Goal: Task Accomplishment & Management: Manage account settings

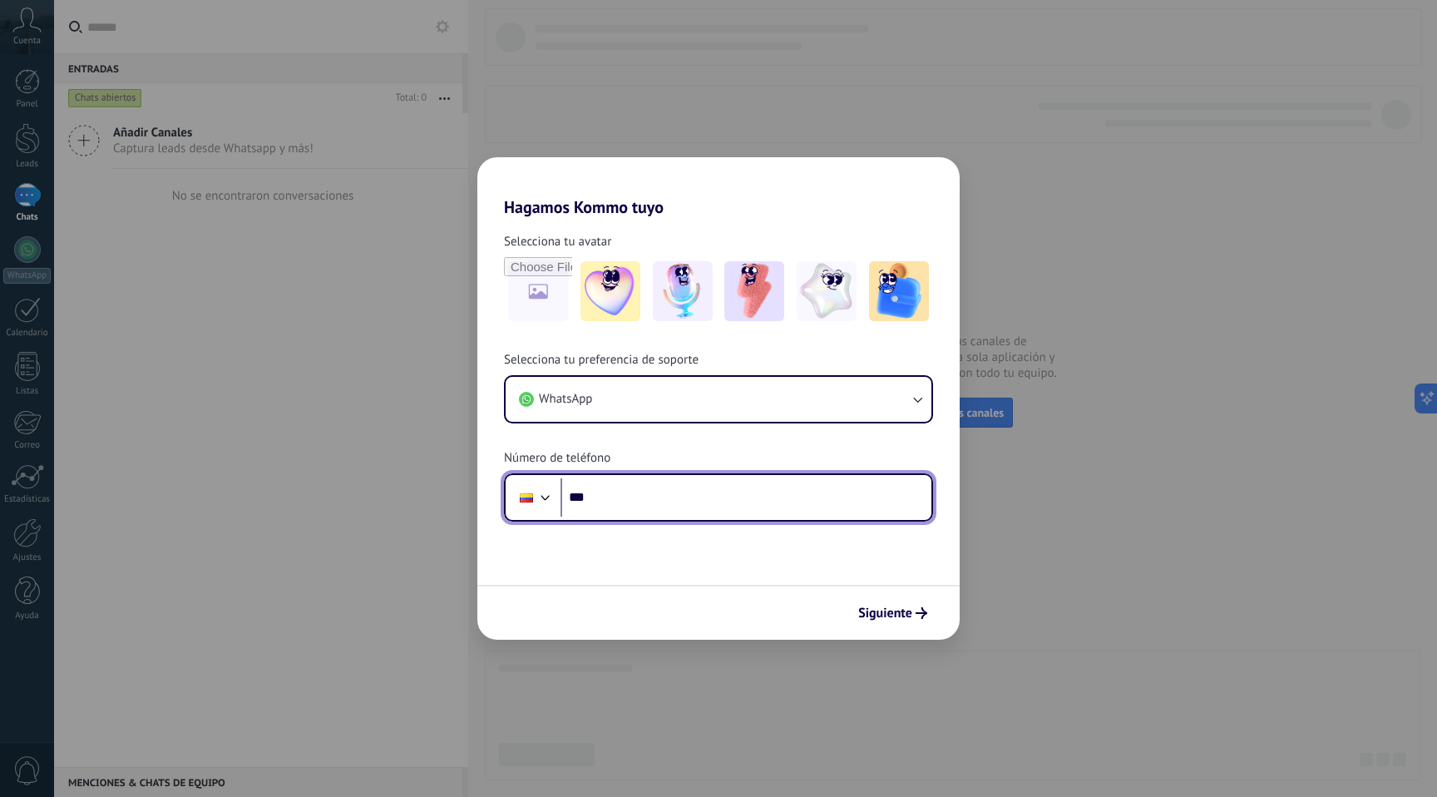
click at [606, 497] on input "***" at bounding box center [746, 497] width 371 height 38
type input "**********"
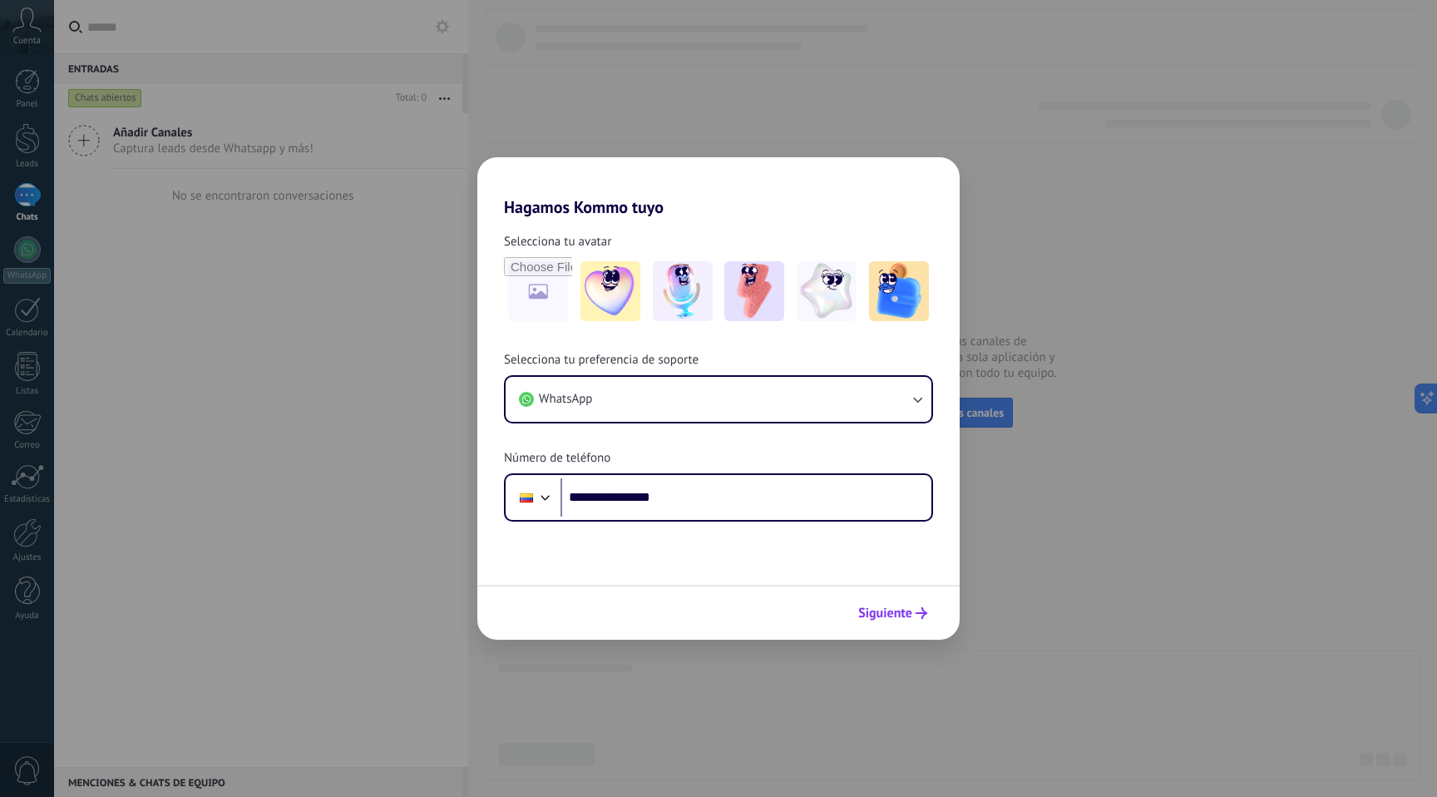
click at [877, 608] on span "Siguiente" at bounding box center [885, 613] width 54 height 12
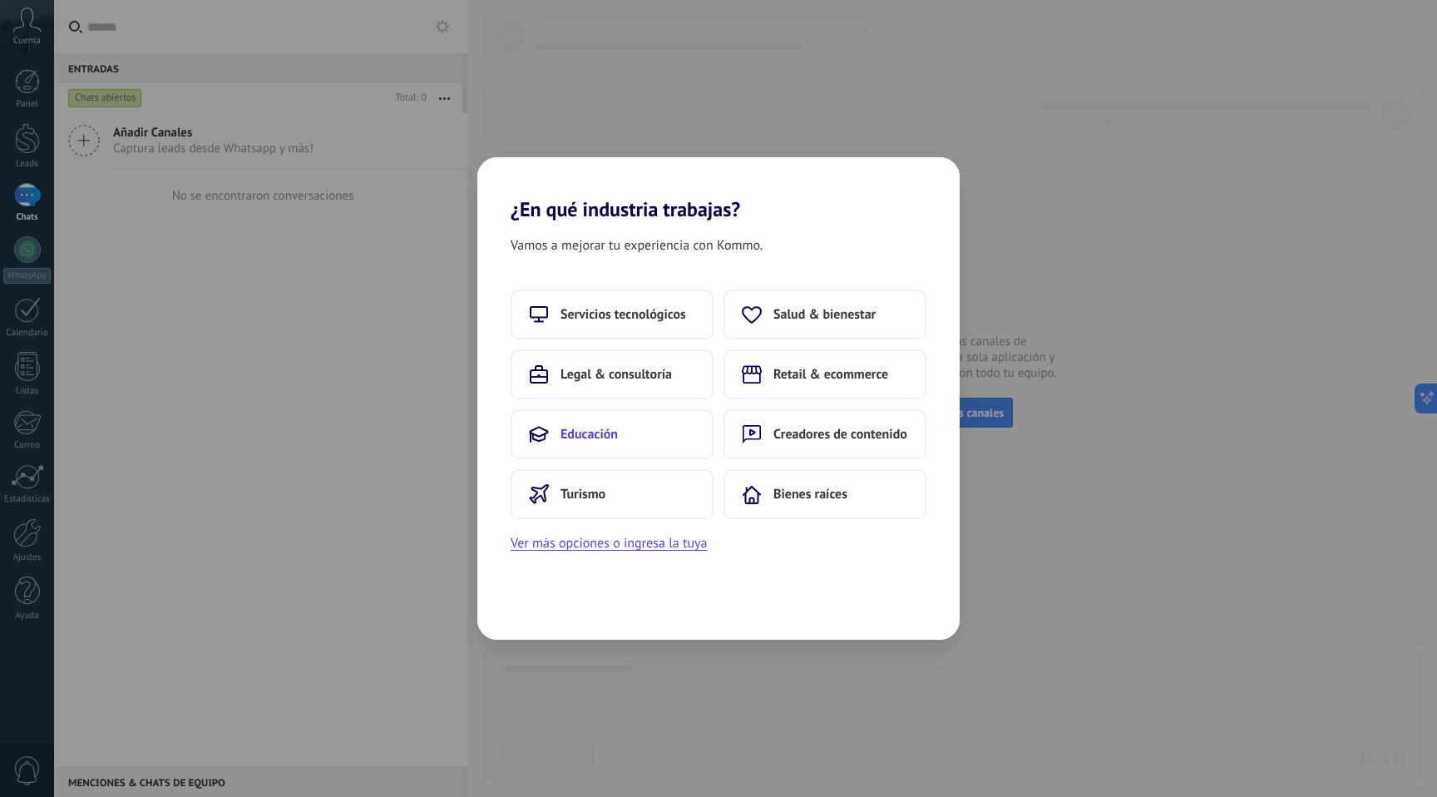
click at [682, 434] on button "Educación" at bounding box center [612, 434] width 203 height 50
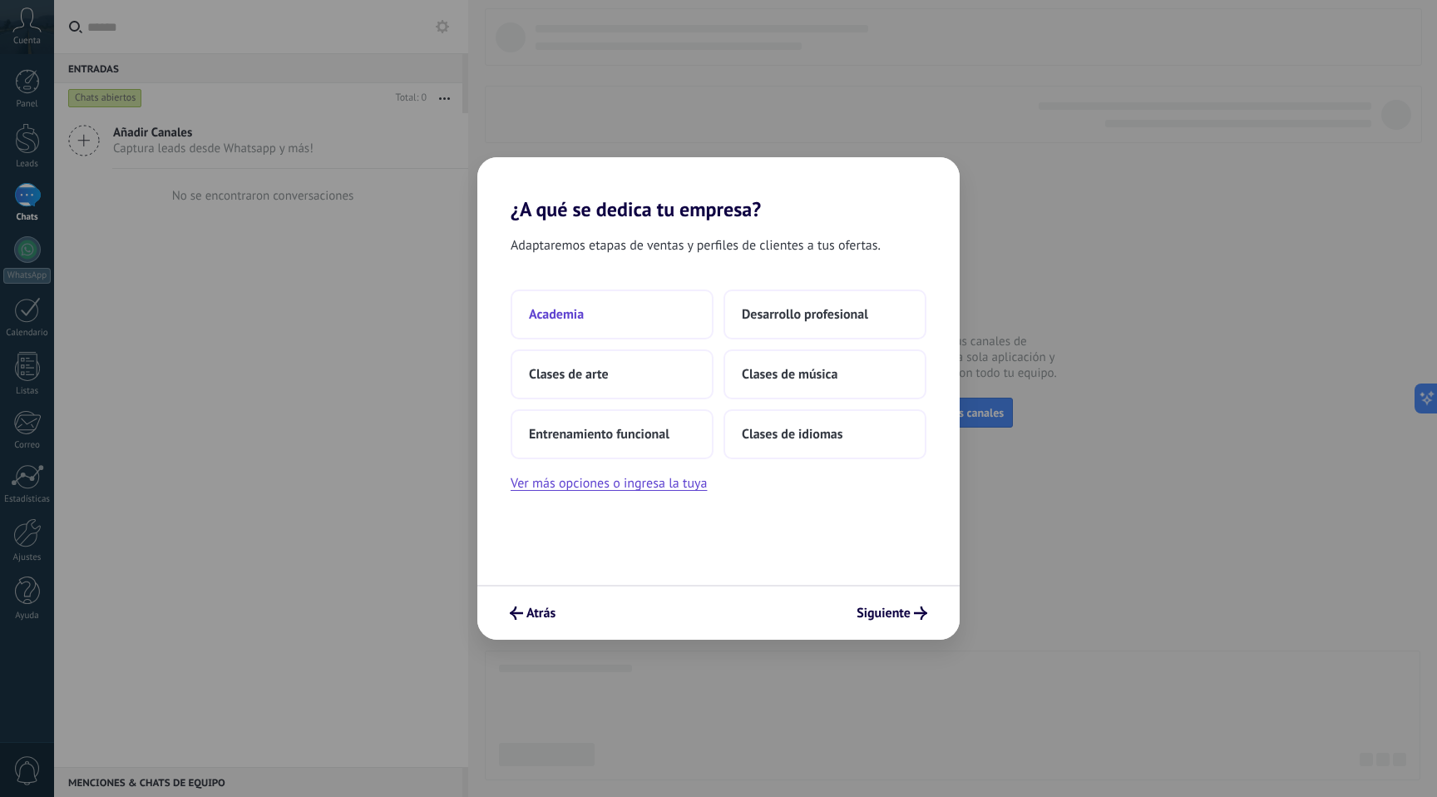
click at [625, 315] on button "Academia" at bounding box center [612, 314] width 203 height 50
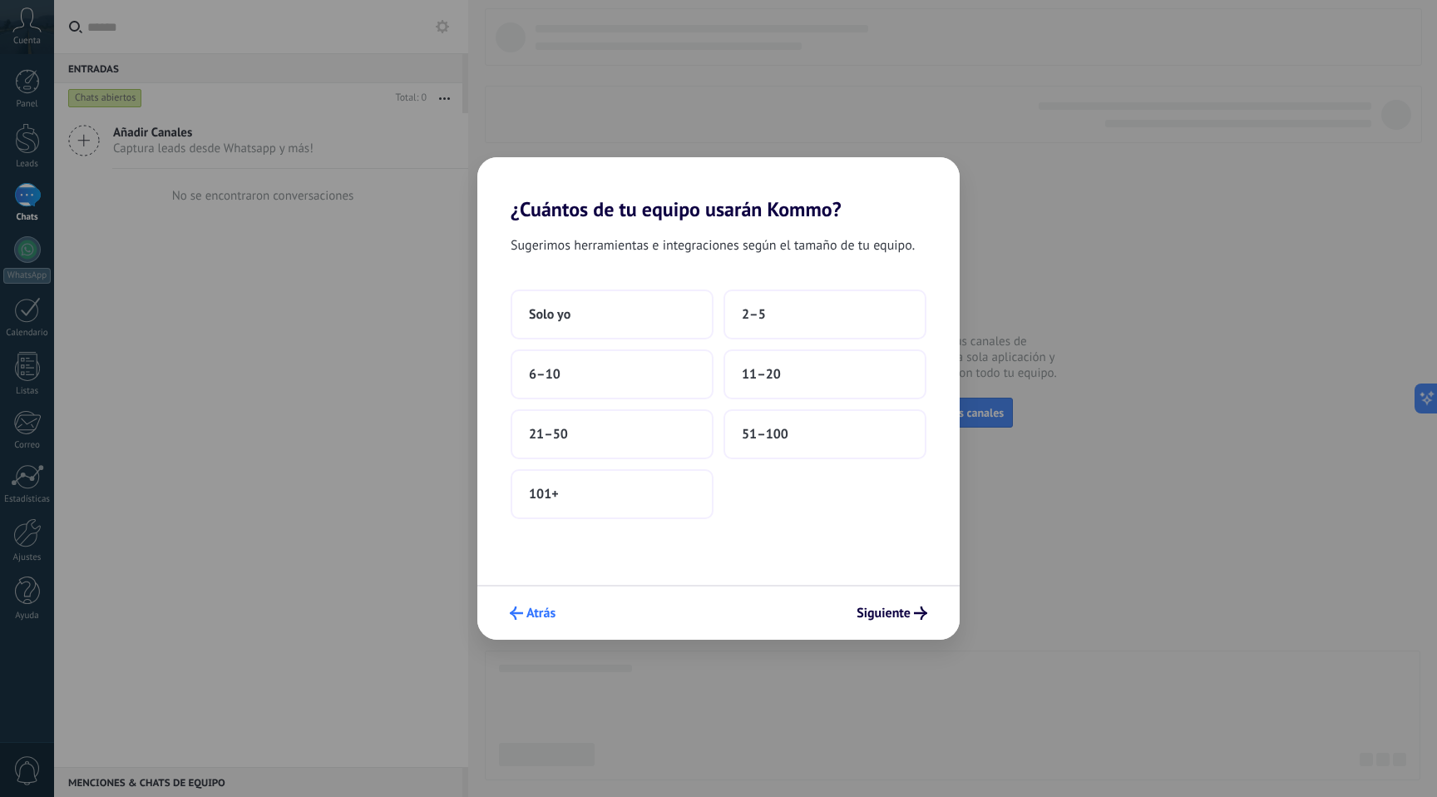
click at [532, 611] on span "Atrás" at bounding box center [541, 613] width 29 height 12
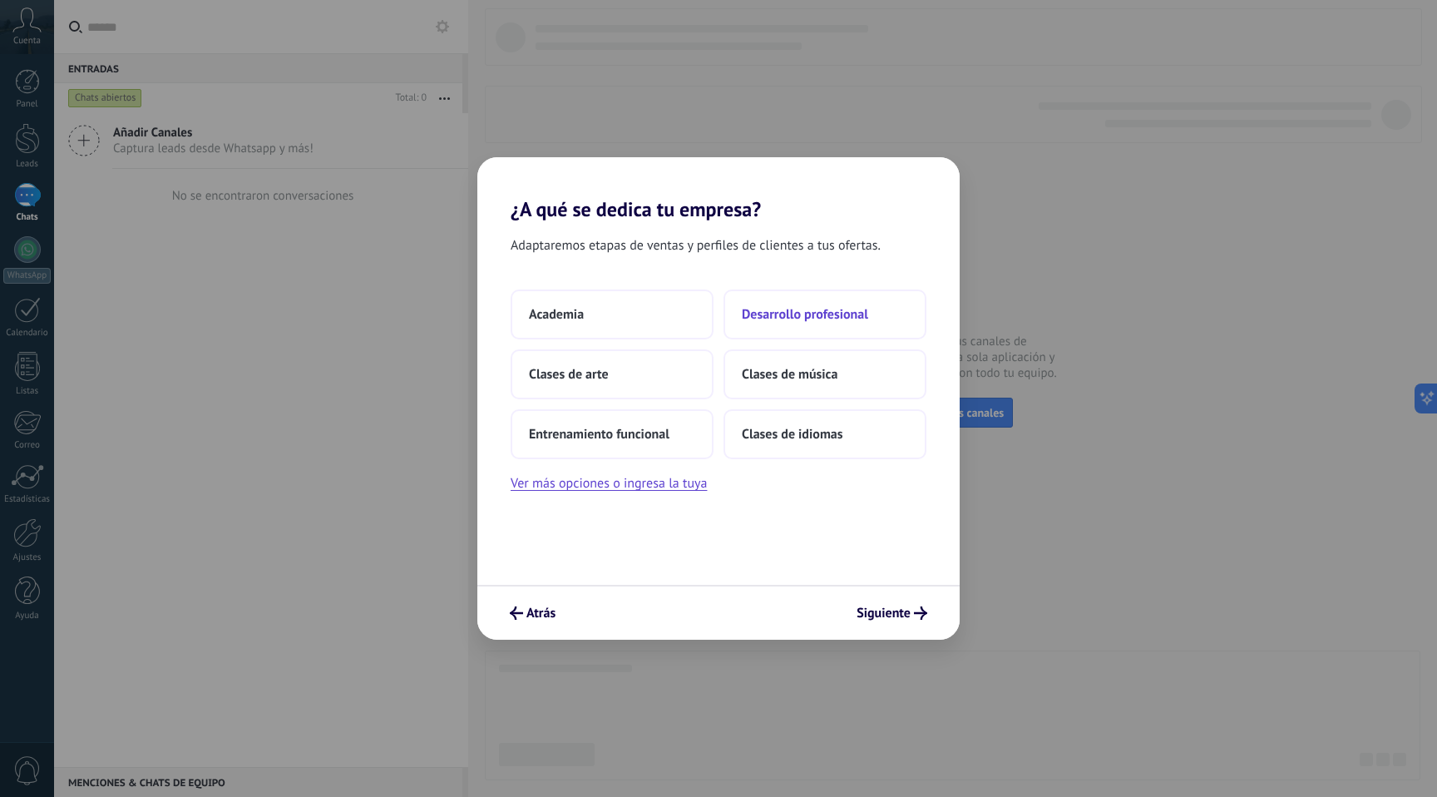
click at [824, 314] on span "Desarrollo profesional" at bounding box center [805, 314] width 126 height 17
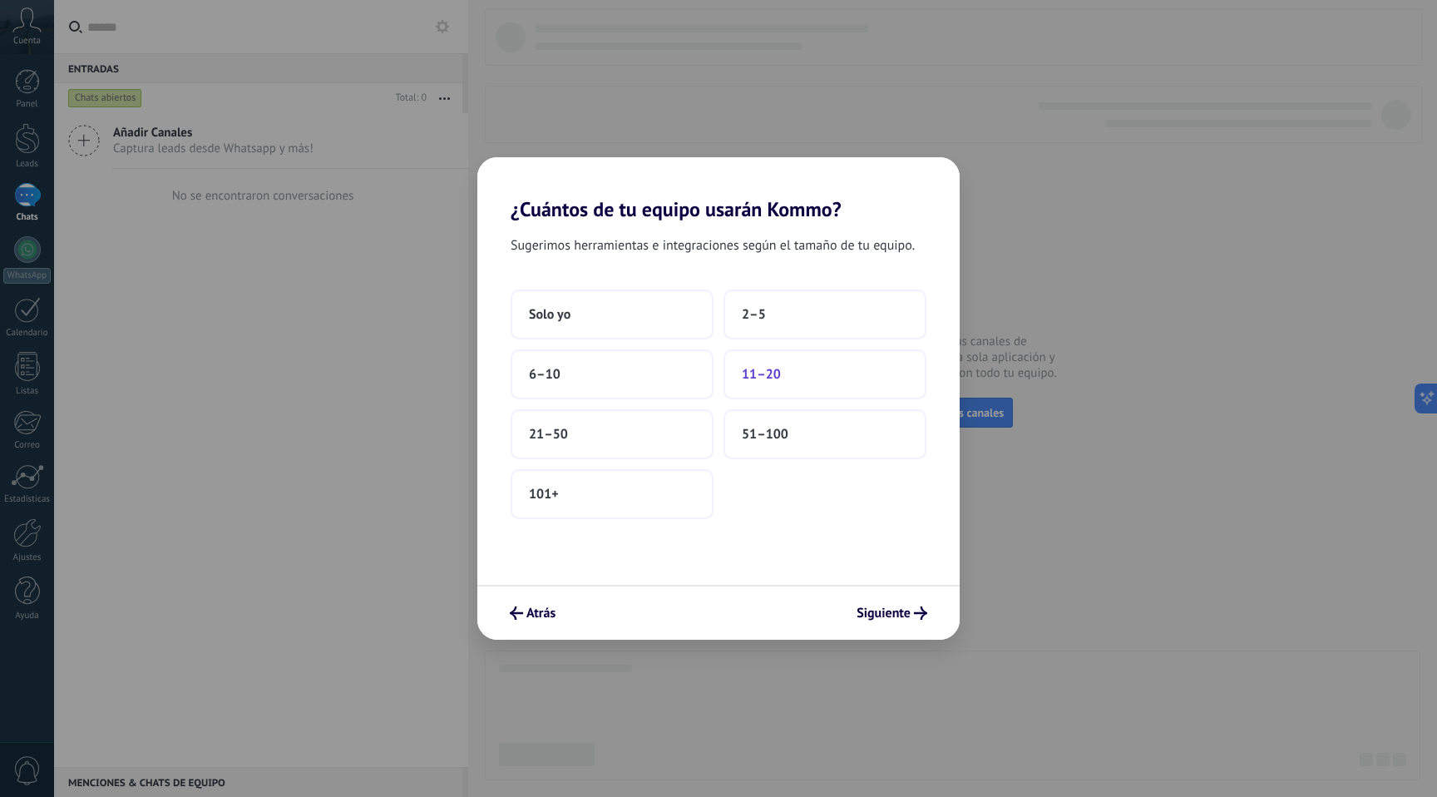
click at [758, 378] on span "11–20" at bounding box center [761, 374] width 39 height 17
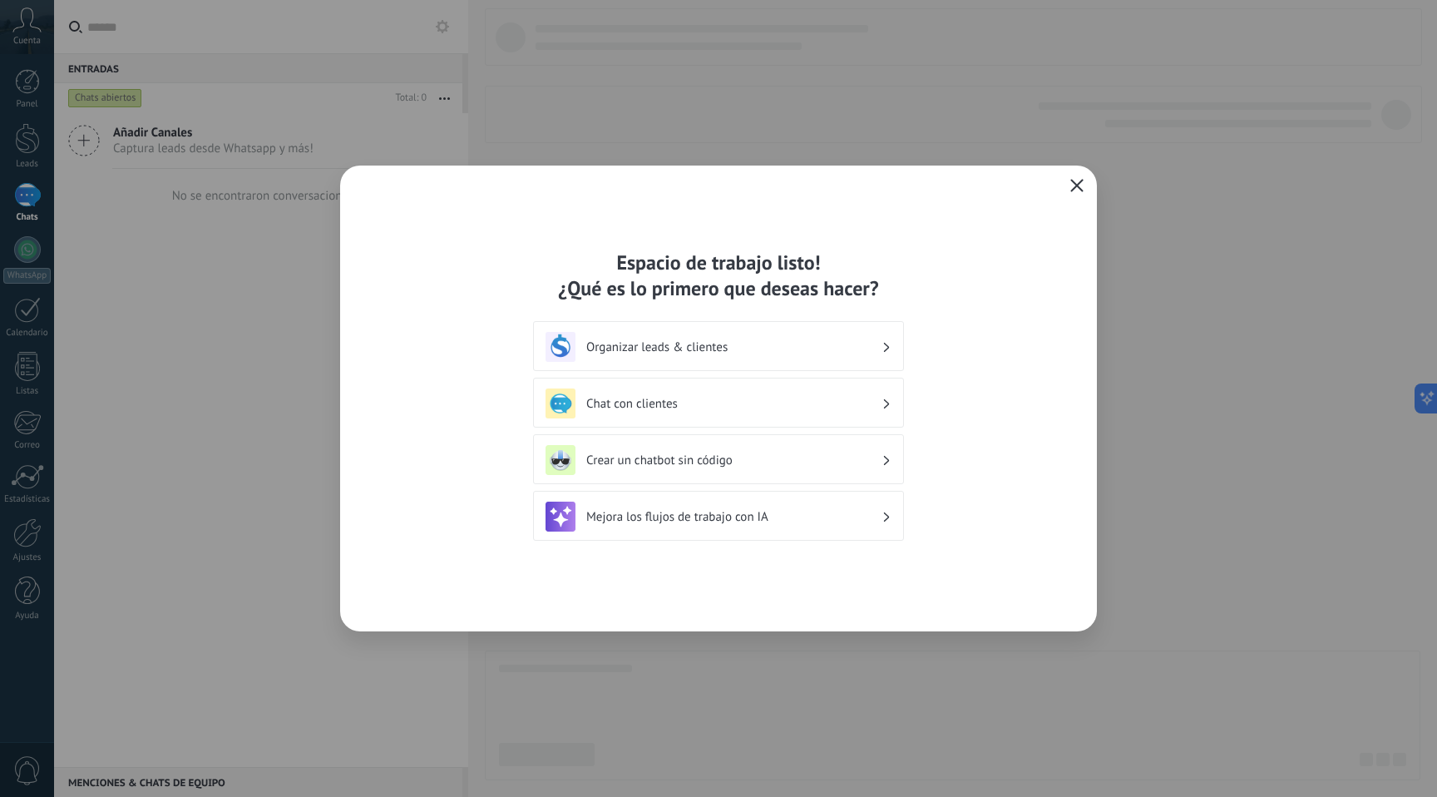
click at [1073, 177] on button "button" at bounding box center [1077, 186] width 22 height 23
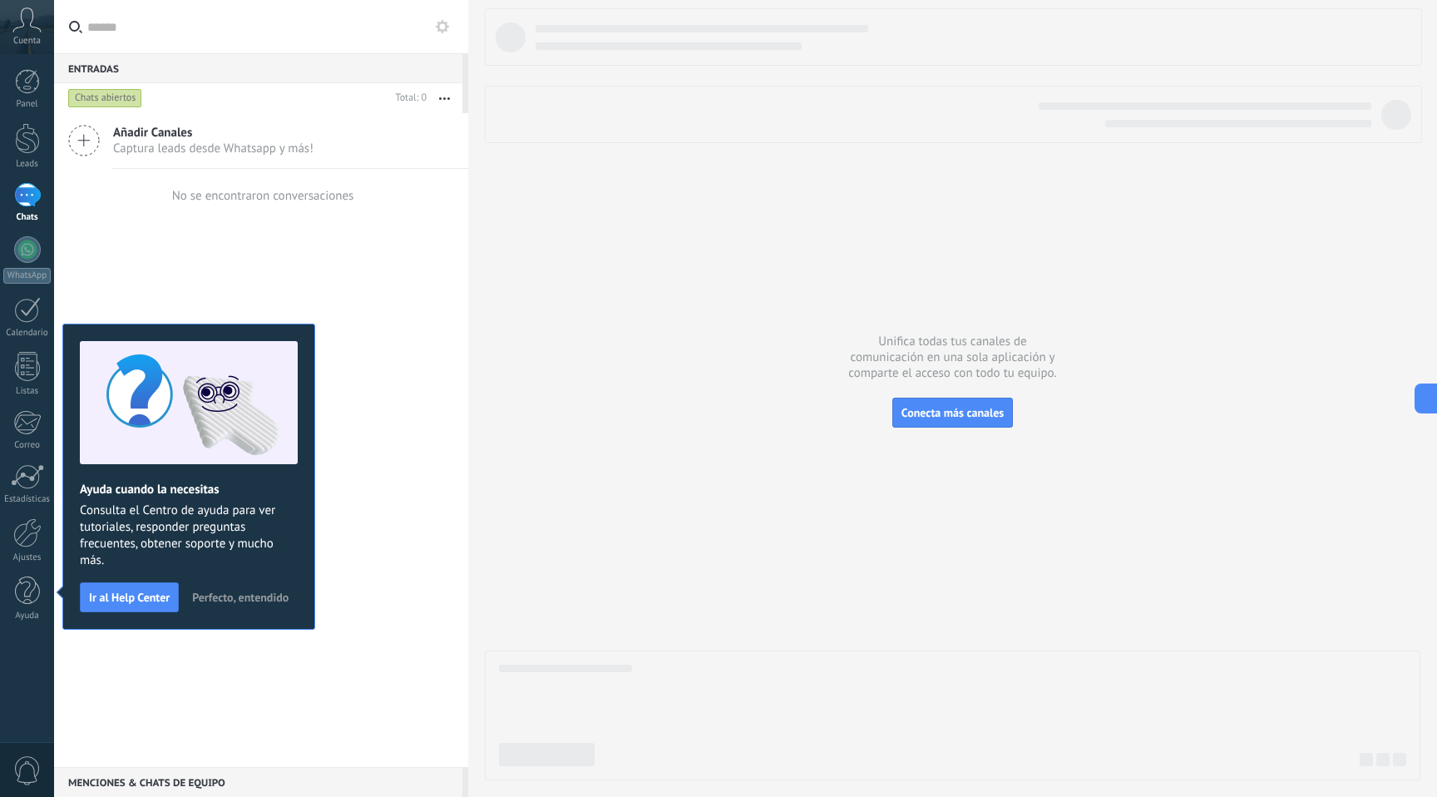
click at [132, 284] on div "Añadir Canales Captura leads desde Whatsapp y más! No se encontraron conversaci…" at bounding box center [261, 440] width 414 height 654
click at [17, 582] on div at bounding box center [27, 590] width 25 height 29
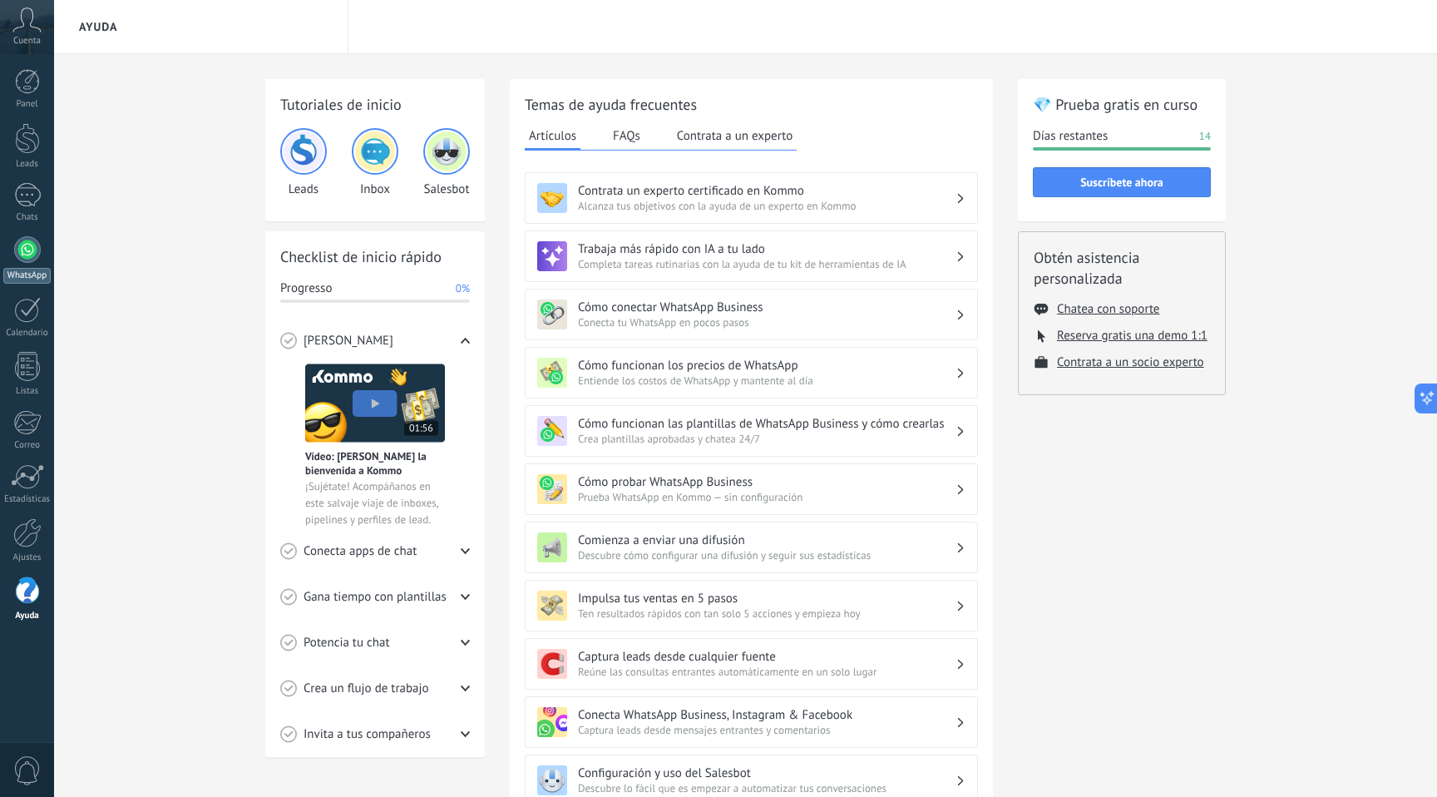
click at [27, 251] on div at bounding box center [27, 249] width 27 height 27
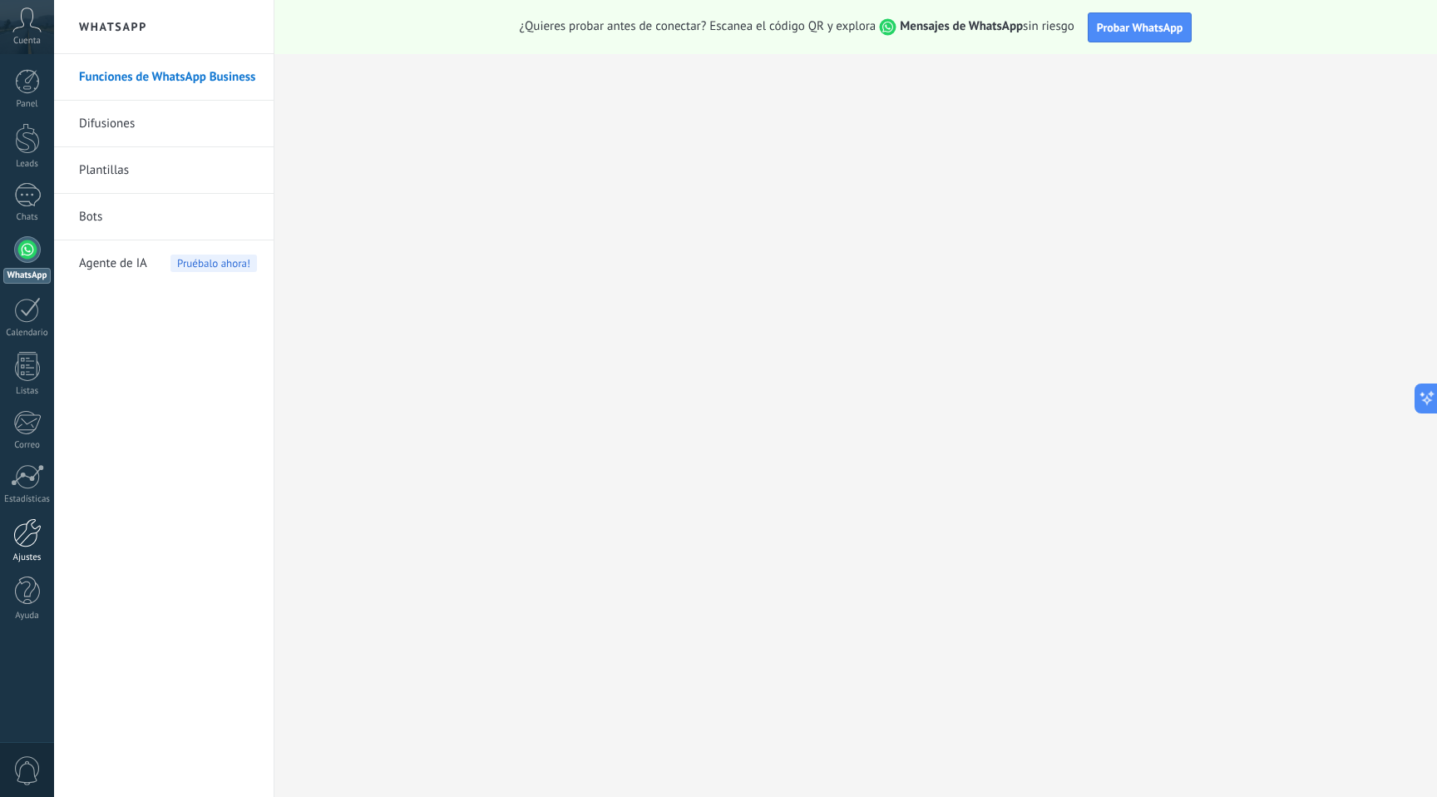
click at [22, 531] on div at bounding box center [27, 532] width 28 height 29
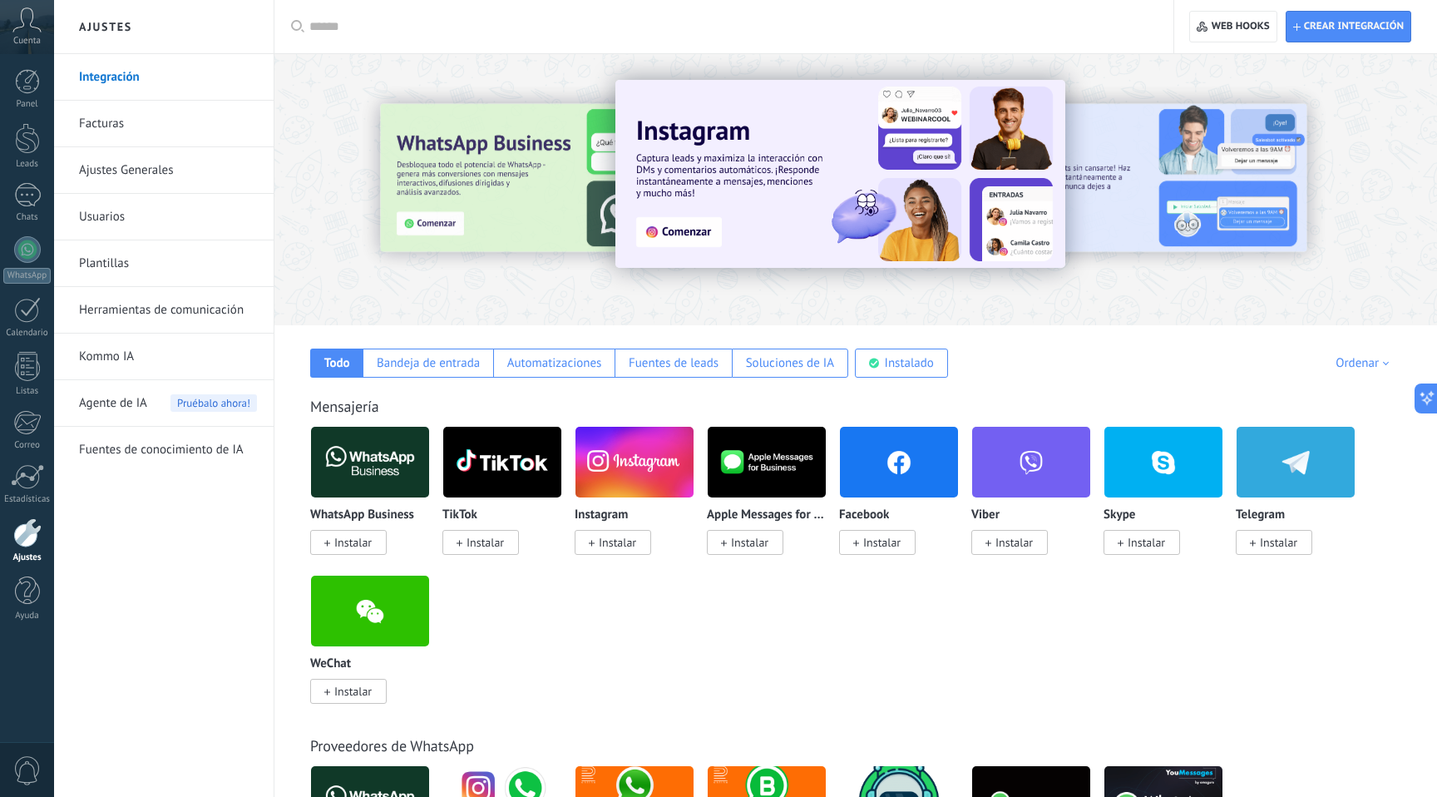
click at [361, 544] on span "Instalar" at bounding box center [352, 542] width 37 height 15
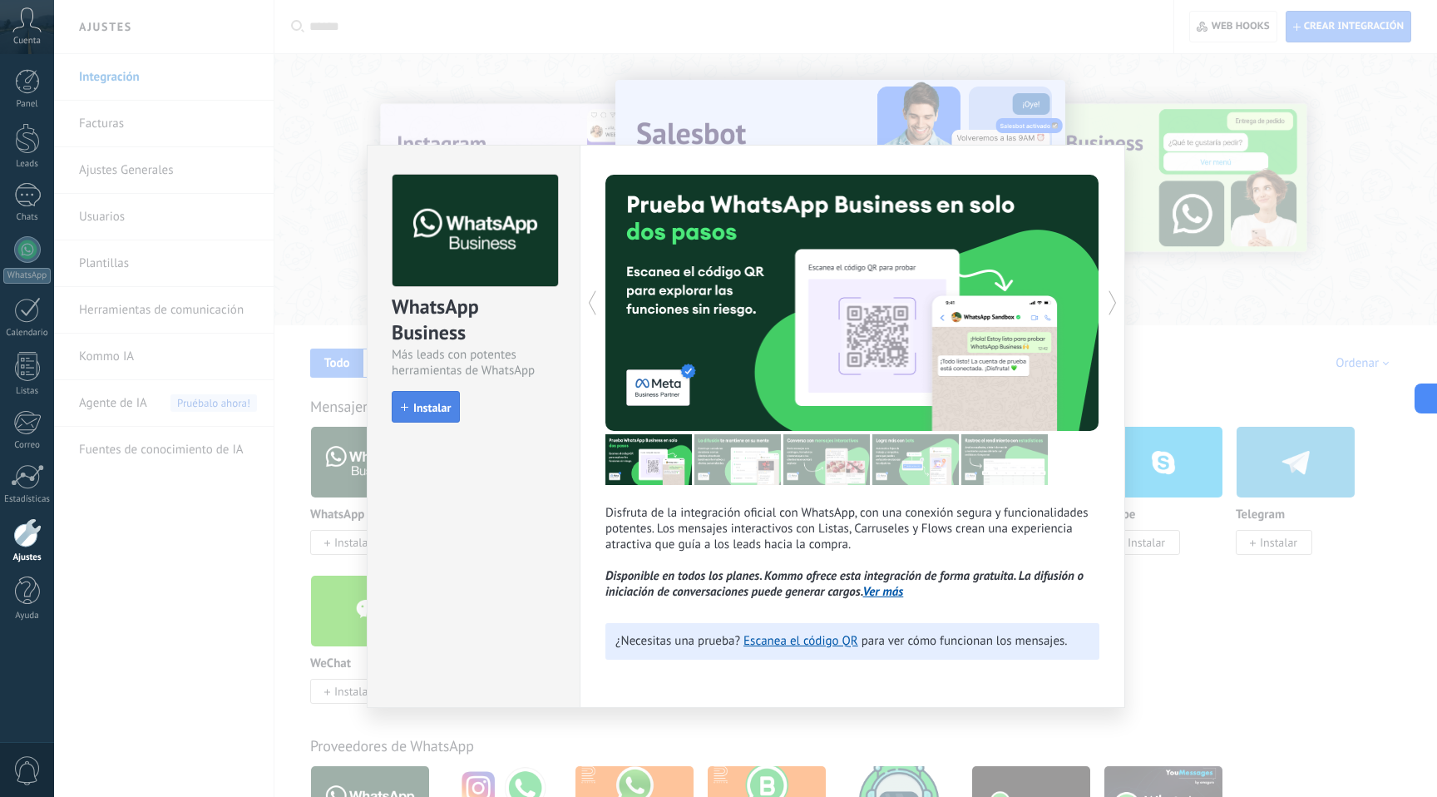
click at [438, 413] on span "Instalar" at bounding box center [431, 408] width 37 height 12
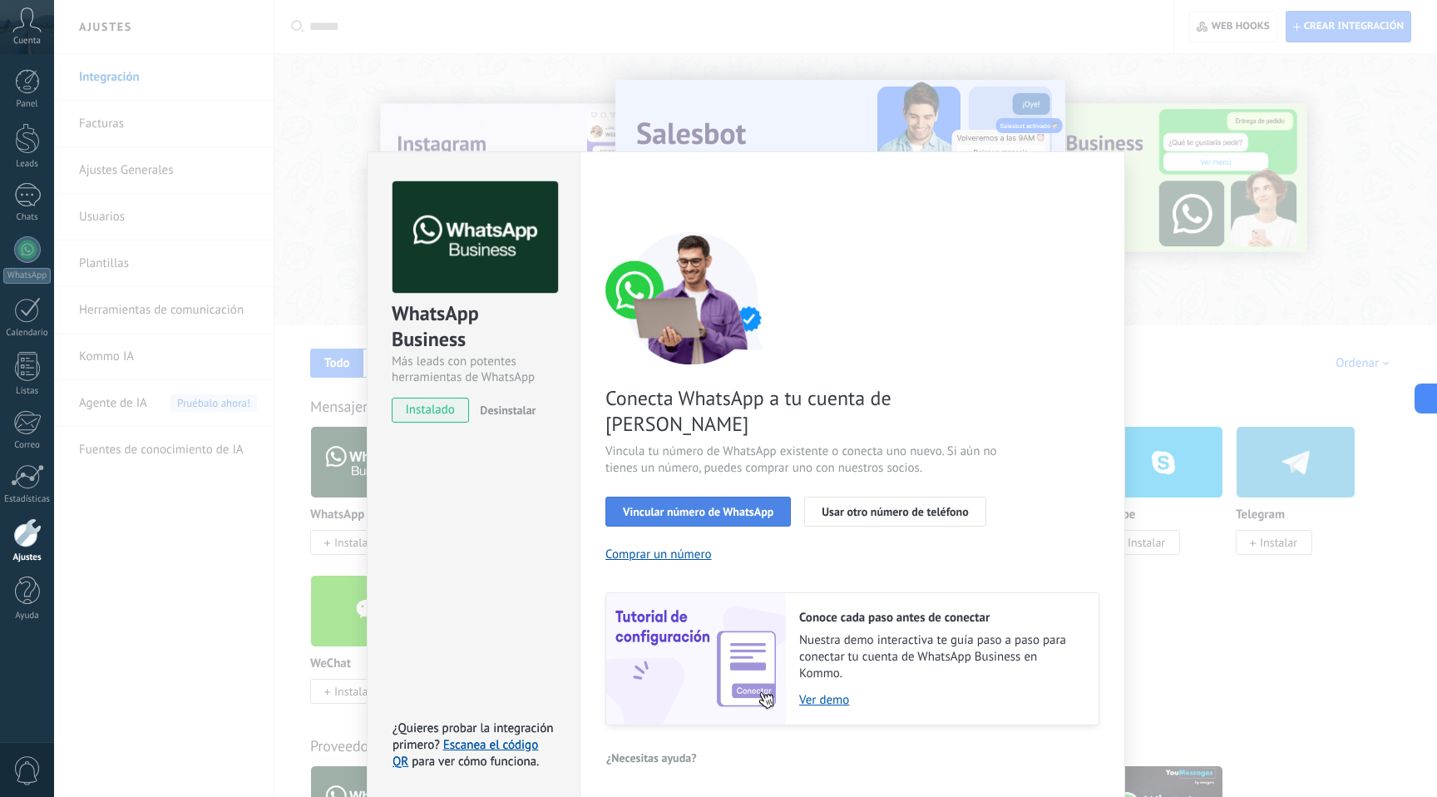
click at [666, 506] on span "Vincular número de WhatsApp" at bounding box center [698, 512] width 151 height 12
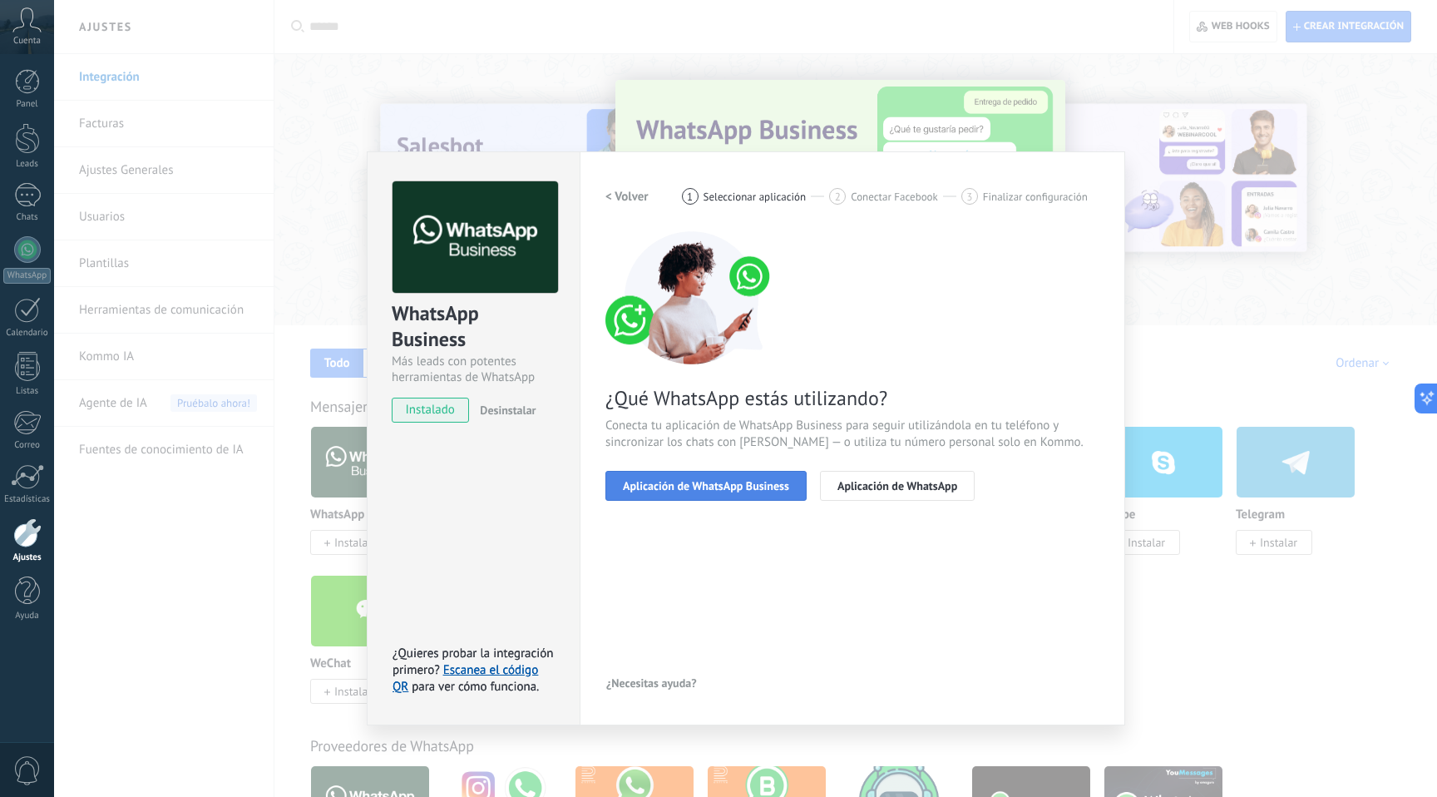
click at [710, 487] on span "Aplicación de WhatsApp Business" at bounding box center [706, 486] width 166 height 12
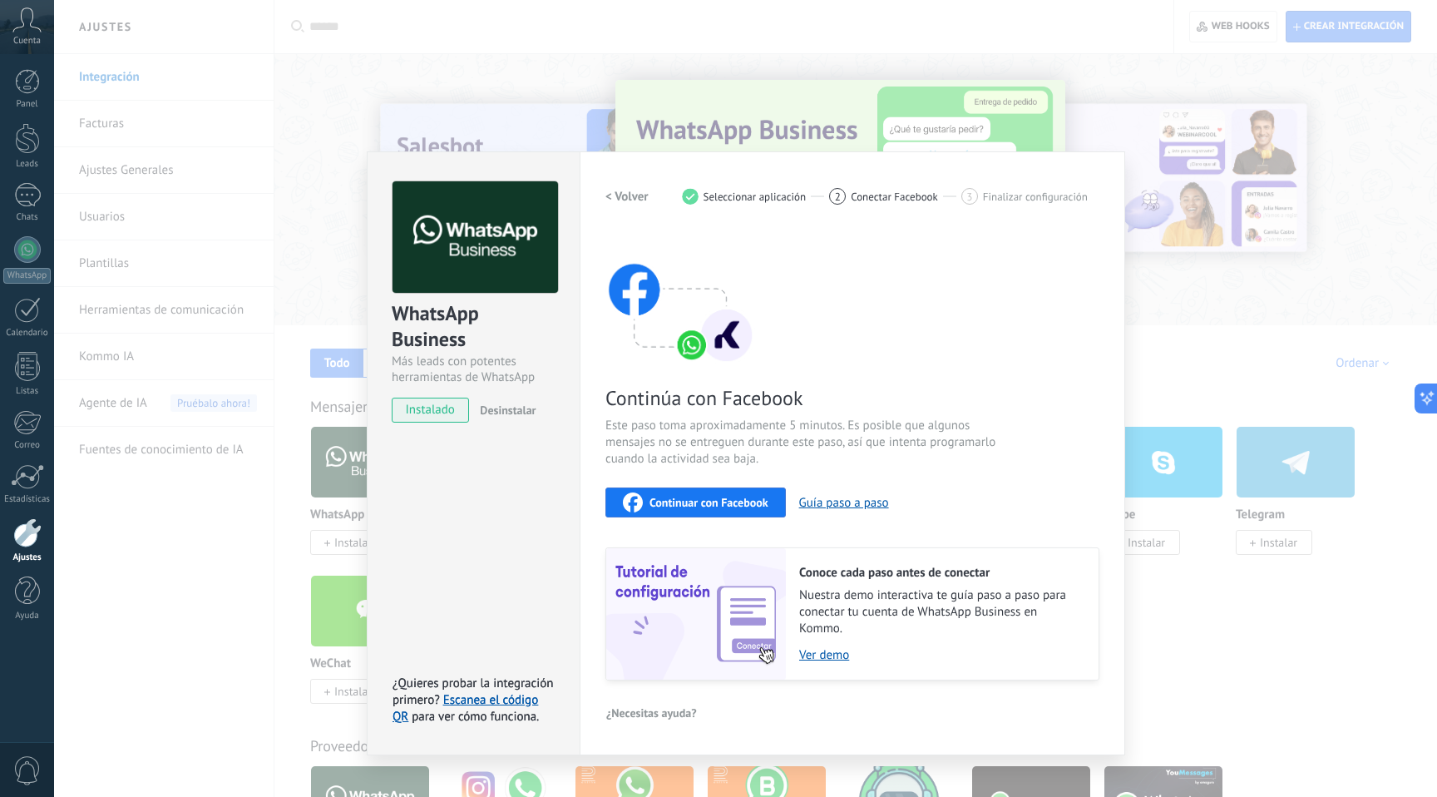
click at [711, 502] on span "Continuar con Facebook" at bounding box center [709, 503] width 119 height 12
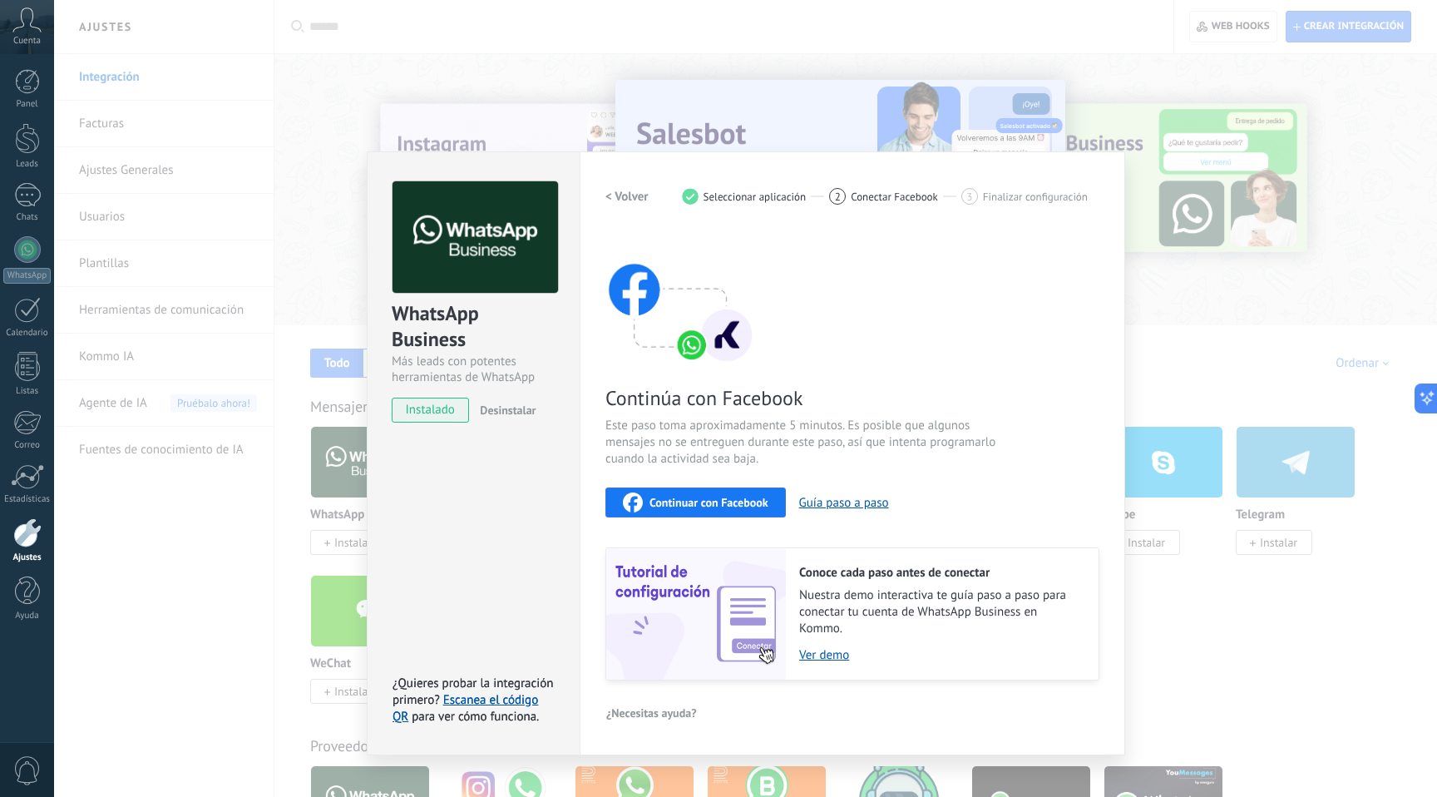
click at [685, 497] on span "Continuar con Facebook" at bounding box center [709, 503] width 119 height 12
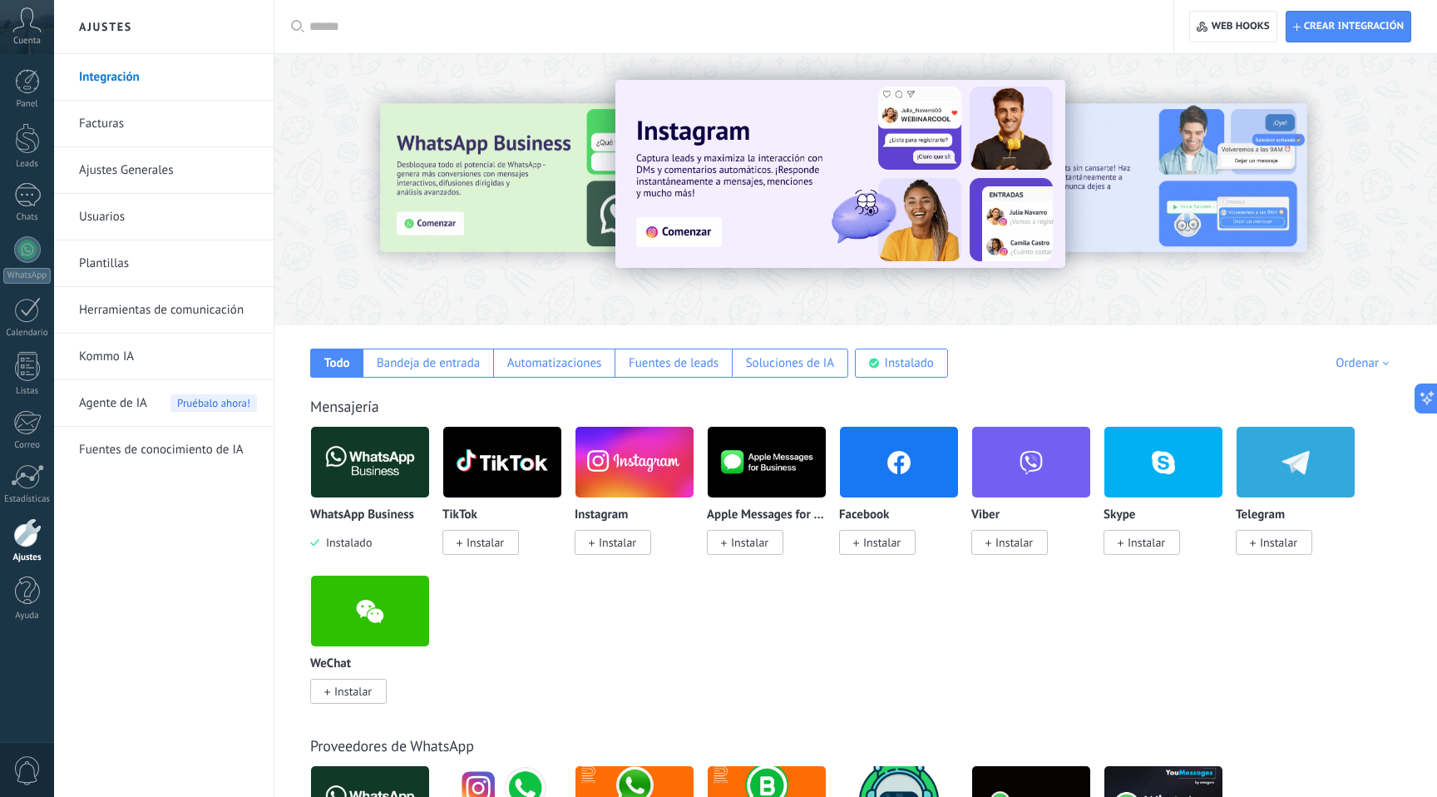
click at [384, 487] on img at bounding box center [370, 462] width 118 height 81
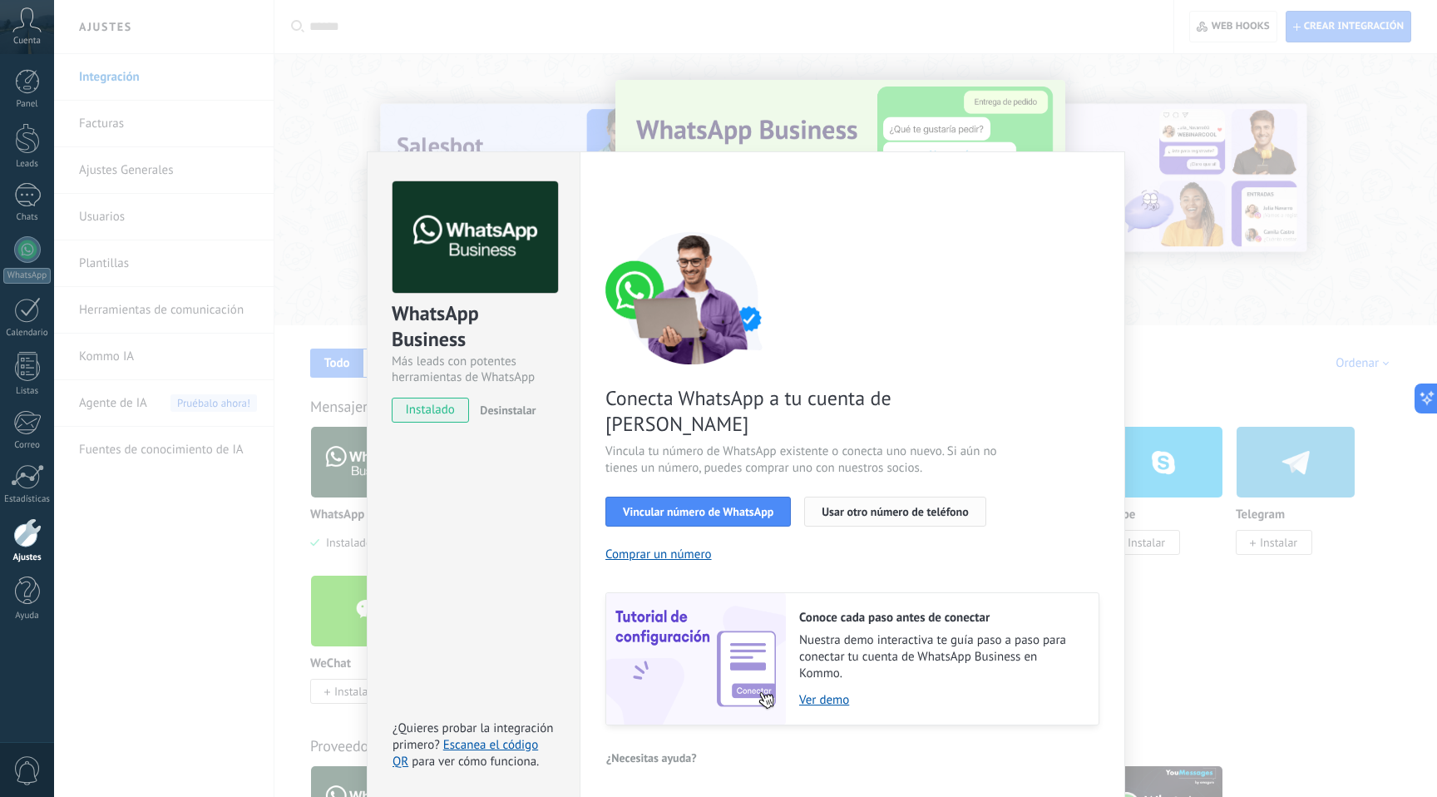
click at [858, 506] on span "Usar otro número de teléfono" at bounding box center [895, 512] width 146 height 12
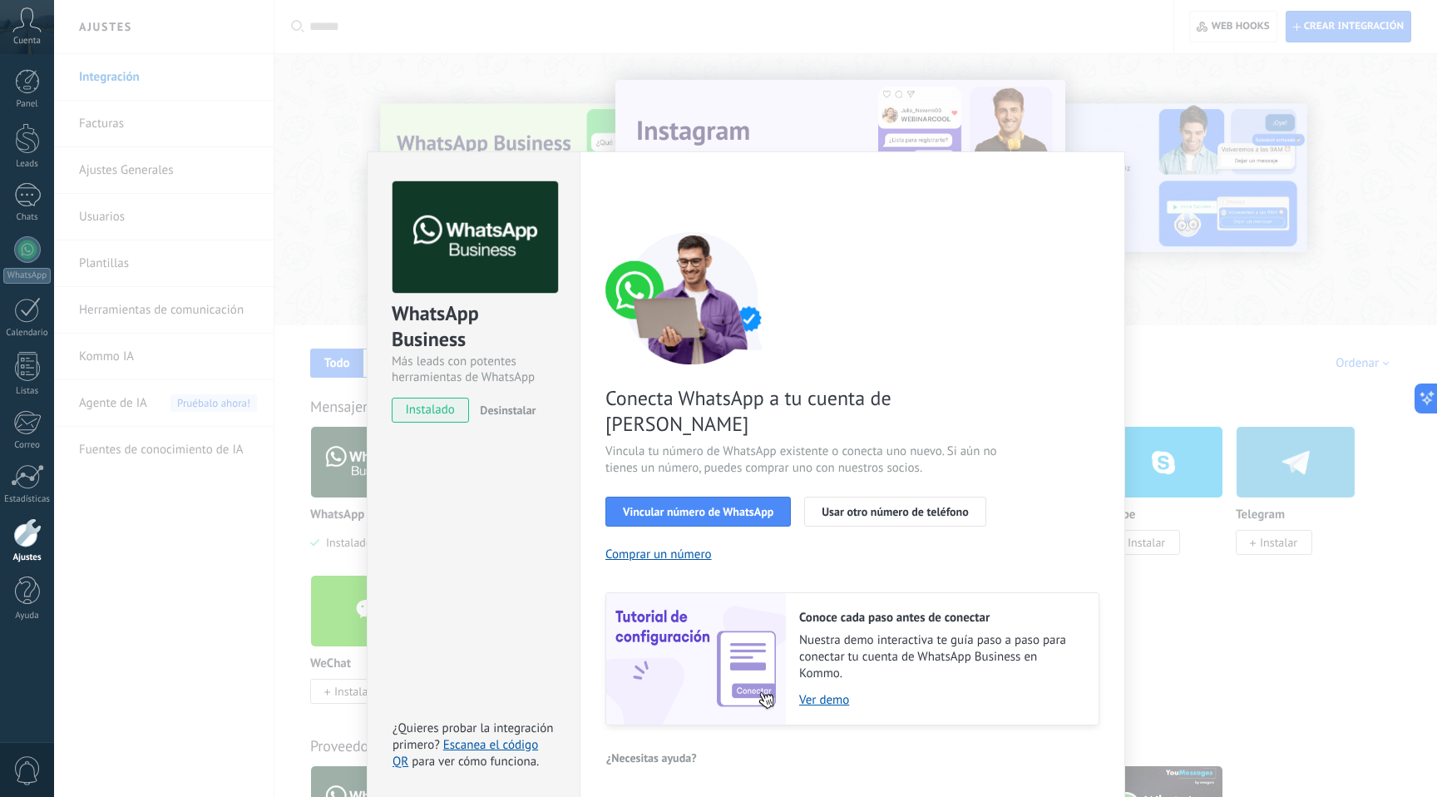
click at [25, 528] on div at bounding box center [27, 532] width 28 height 29
click at [169, 635] on div "WhatsApp Business Más leads con potentes herramientas de WhatsApp instalado Des…" at bounding box center [745, 398] width 1383 height 797
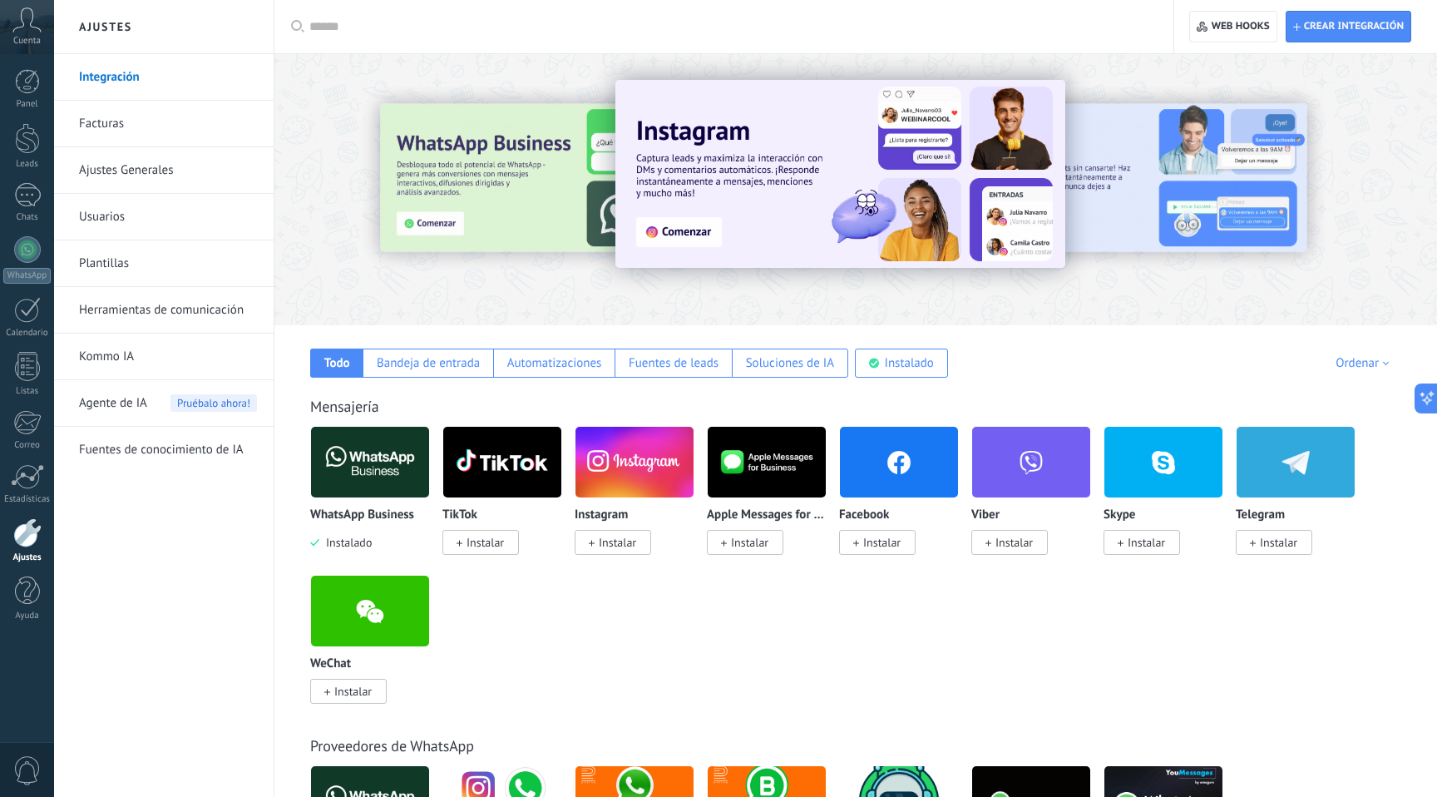
click at [33, 22] on icon at bounding box center [26, 19] width 29 height 25
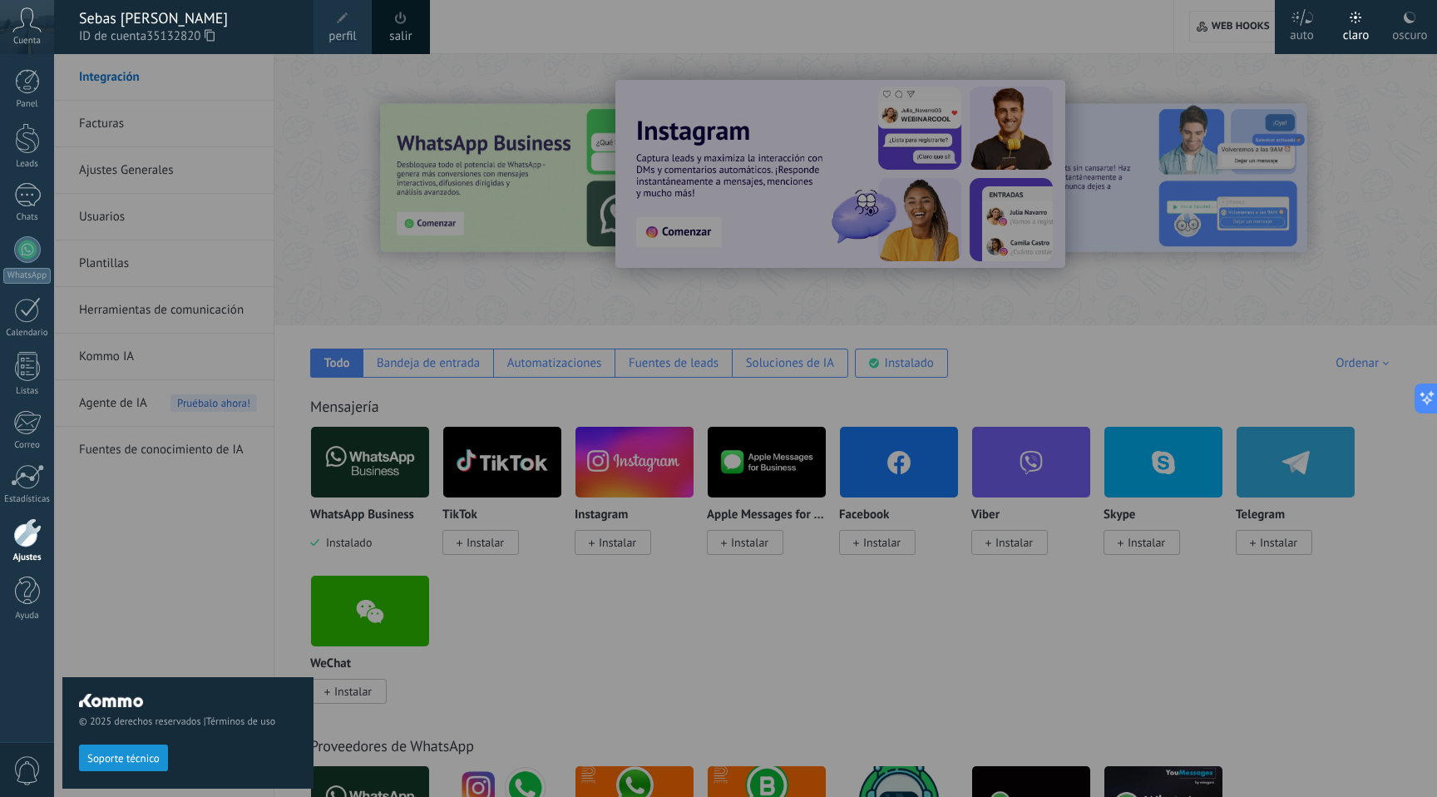
click at [354, 30] on span "perfil" at bounding box center [342, 36] width 27 height 18
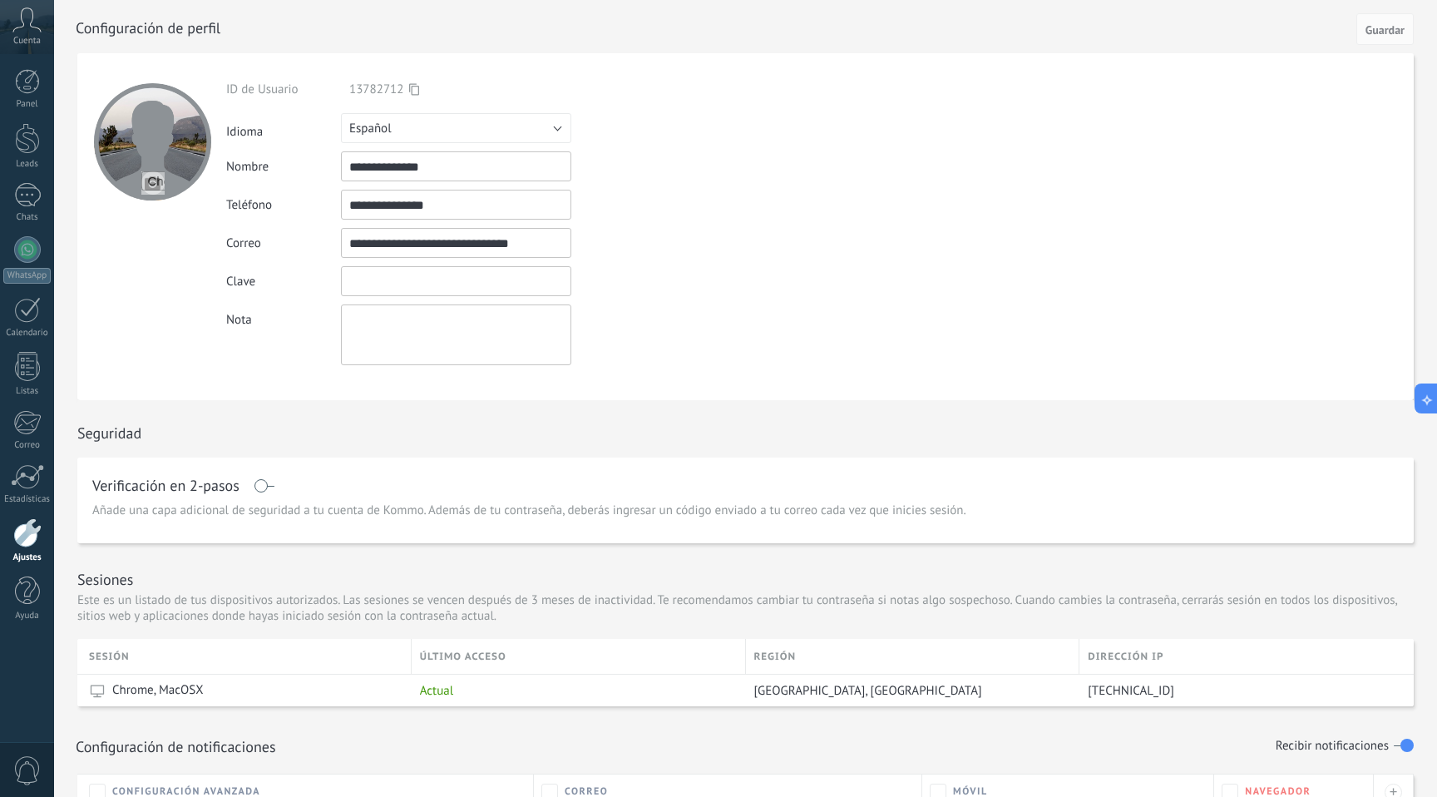
click at [410, 280] on input "textbox" at bounding box center [456, 281] width 230 height 30
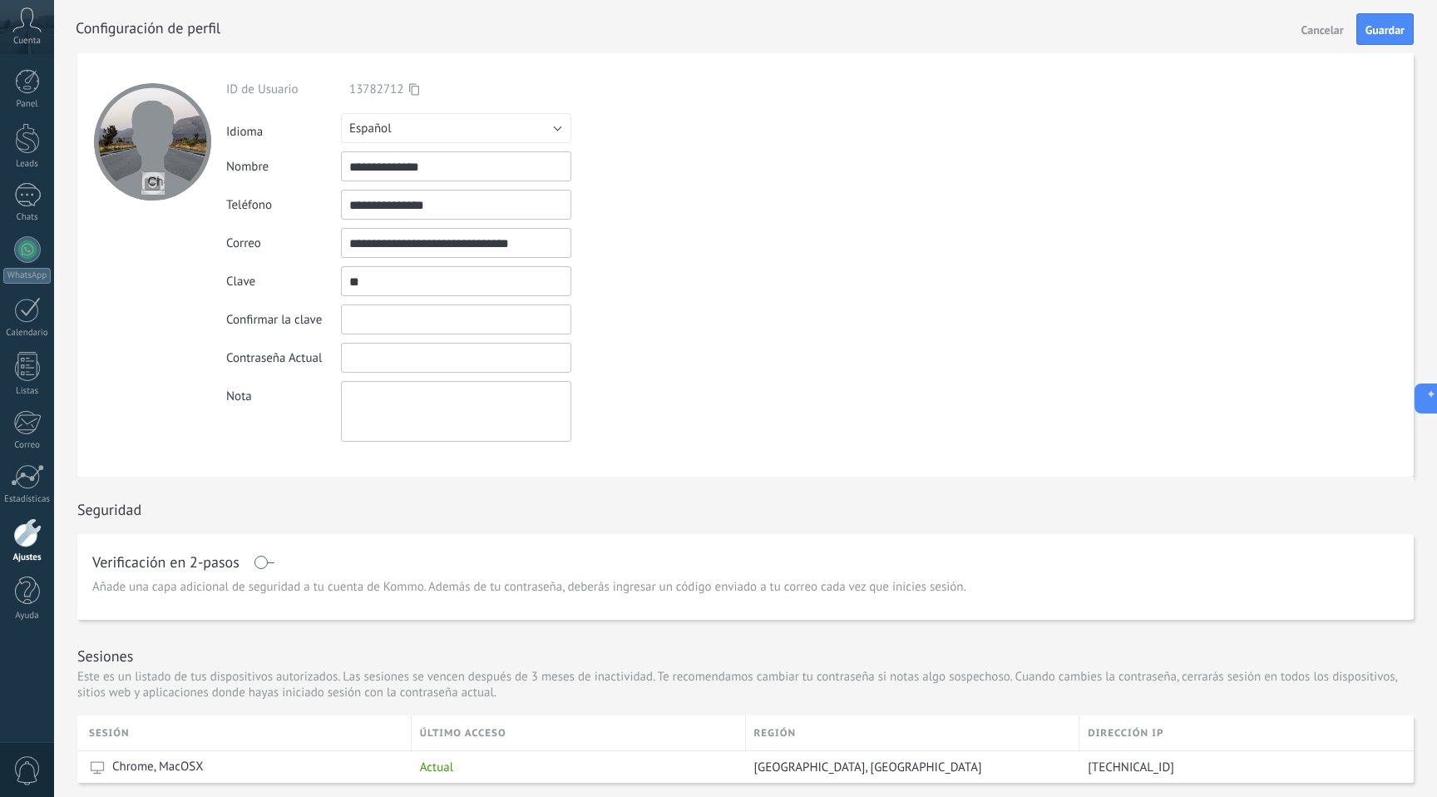
type input "*"
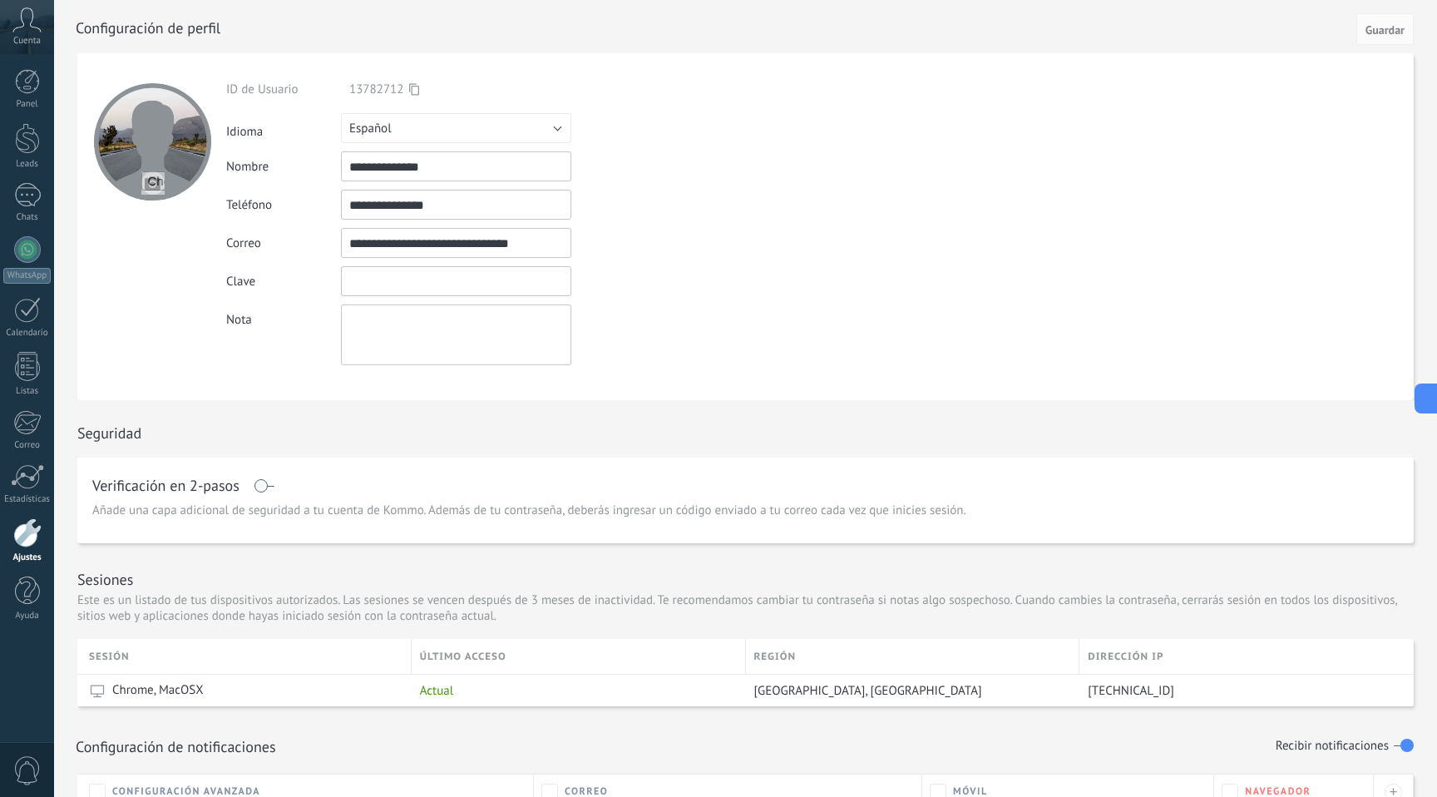
paste input "**********"
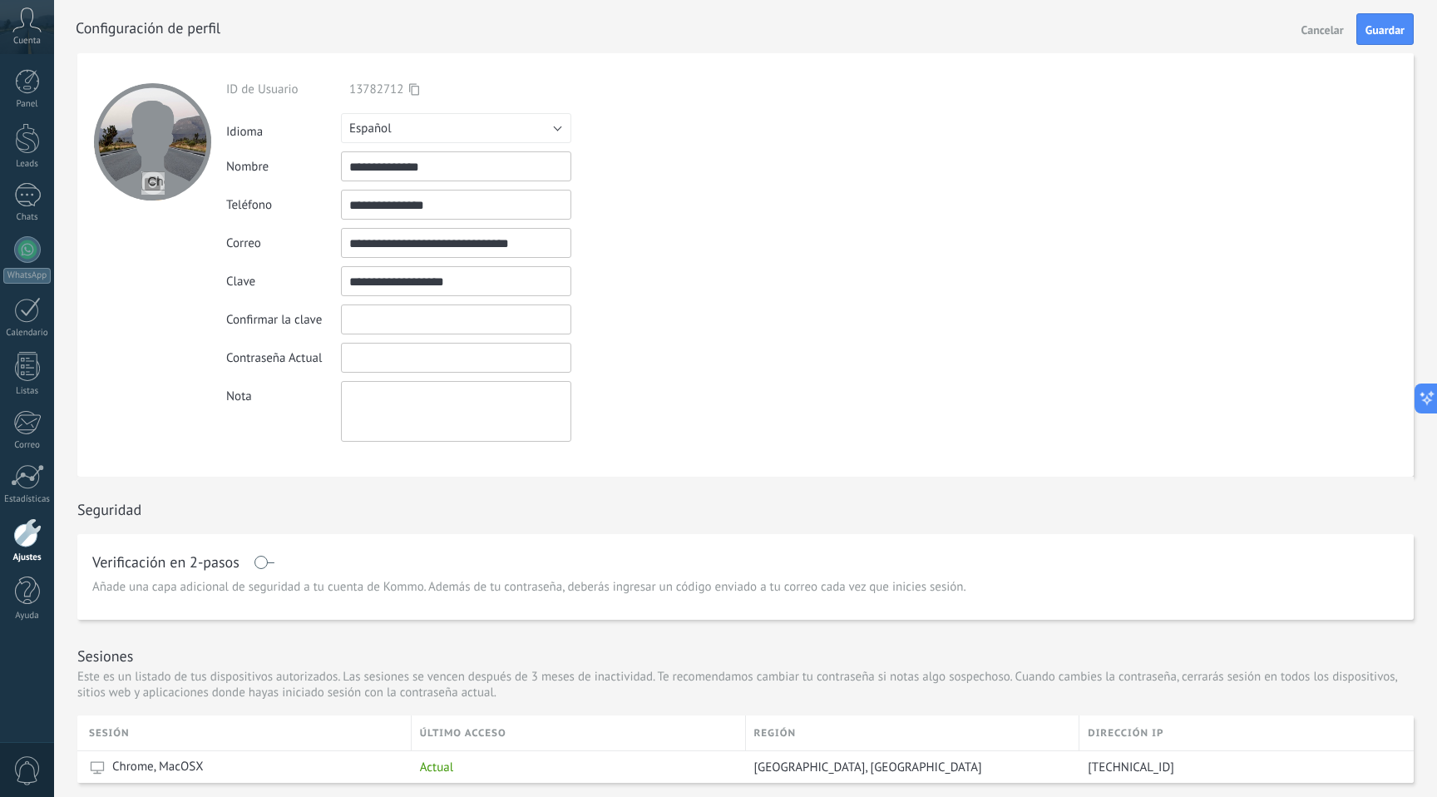
type input "**********"
click at [368, 323] on input "textbox" at bounding box center [456, 319] width 230 height 30
paste input "**********"
type input "**********"
click at [381, 353] on input "textbox" at bounding box center [456, 358] width 230 height 30
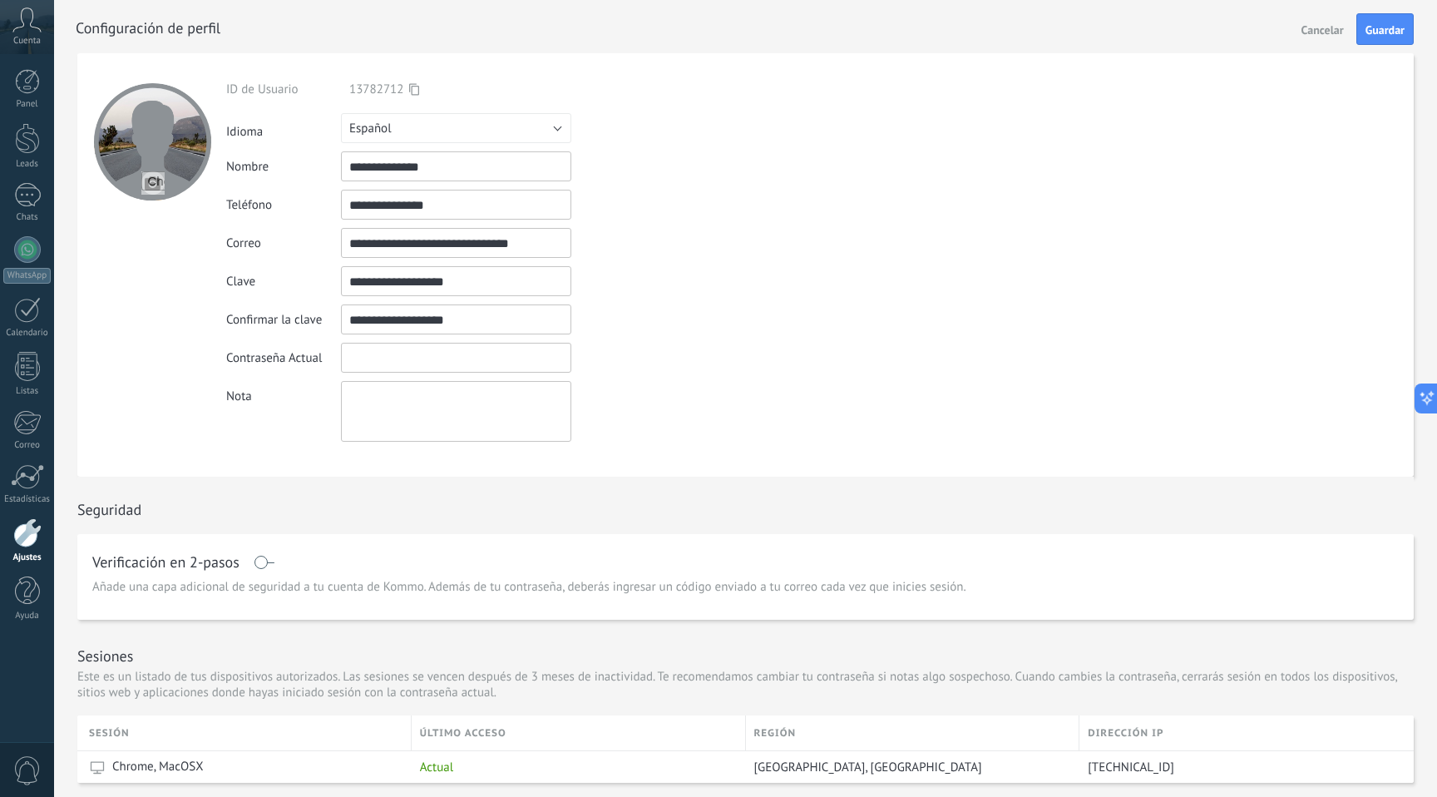
paste input "**********"
click at [1385, 37] on button "Guardar" at bounding box center [1385, 29] width 57 height 32
click at [432, 354] on input "textbox" at bounding box center [456, 358] width 230 height 30
type input "*"
click at [1388, 5] on div at bounding box center [764, 26] width 1377 height 53
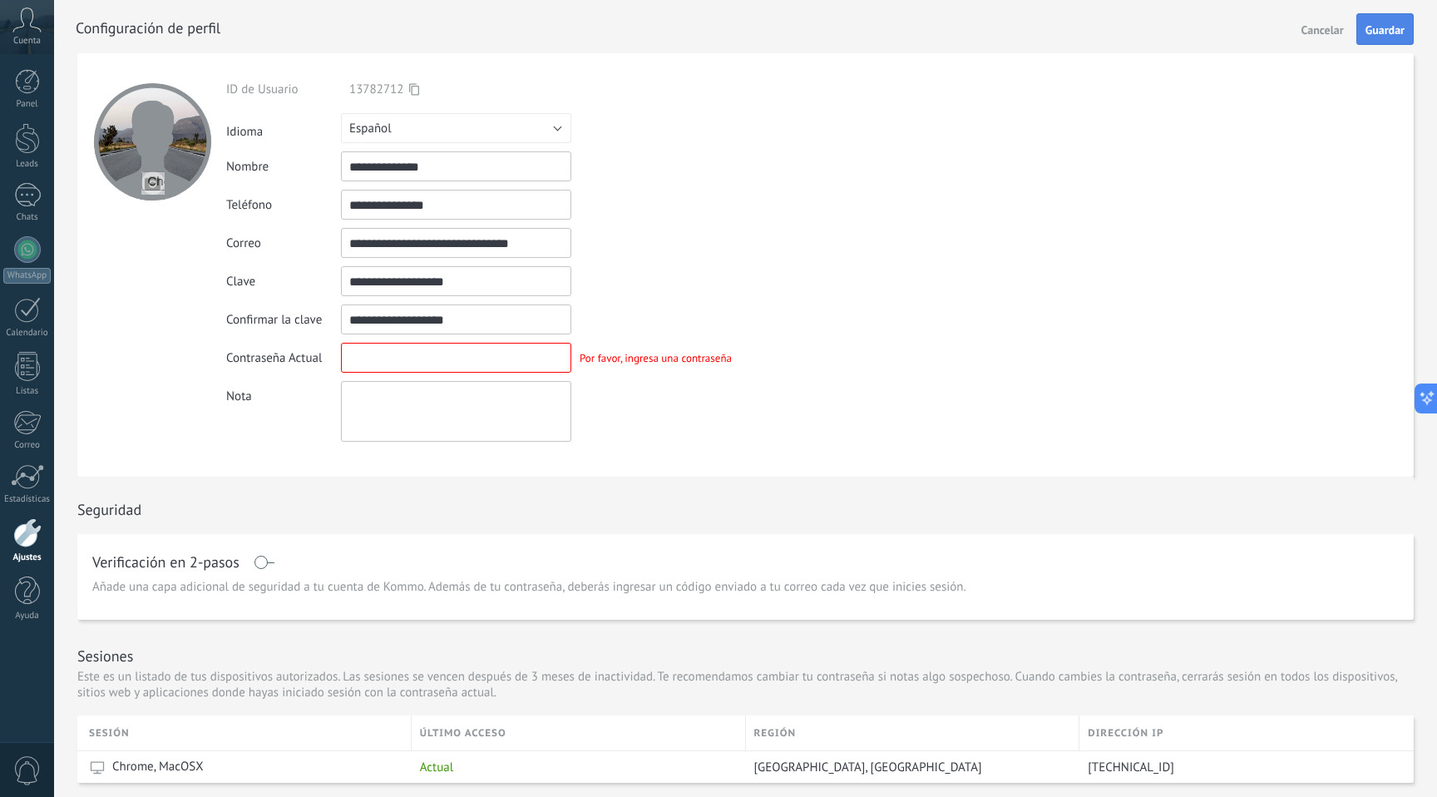
click at [1388, 24] on span "Guardar" at bounding box center [1385, 30] width 39 height 12
click at [497, 361] on input "textbox" at bounding box center [456, 358] width 230 height 30
type input "*"
paste input "**********"
type input "**********"
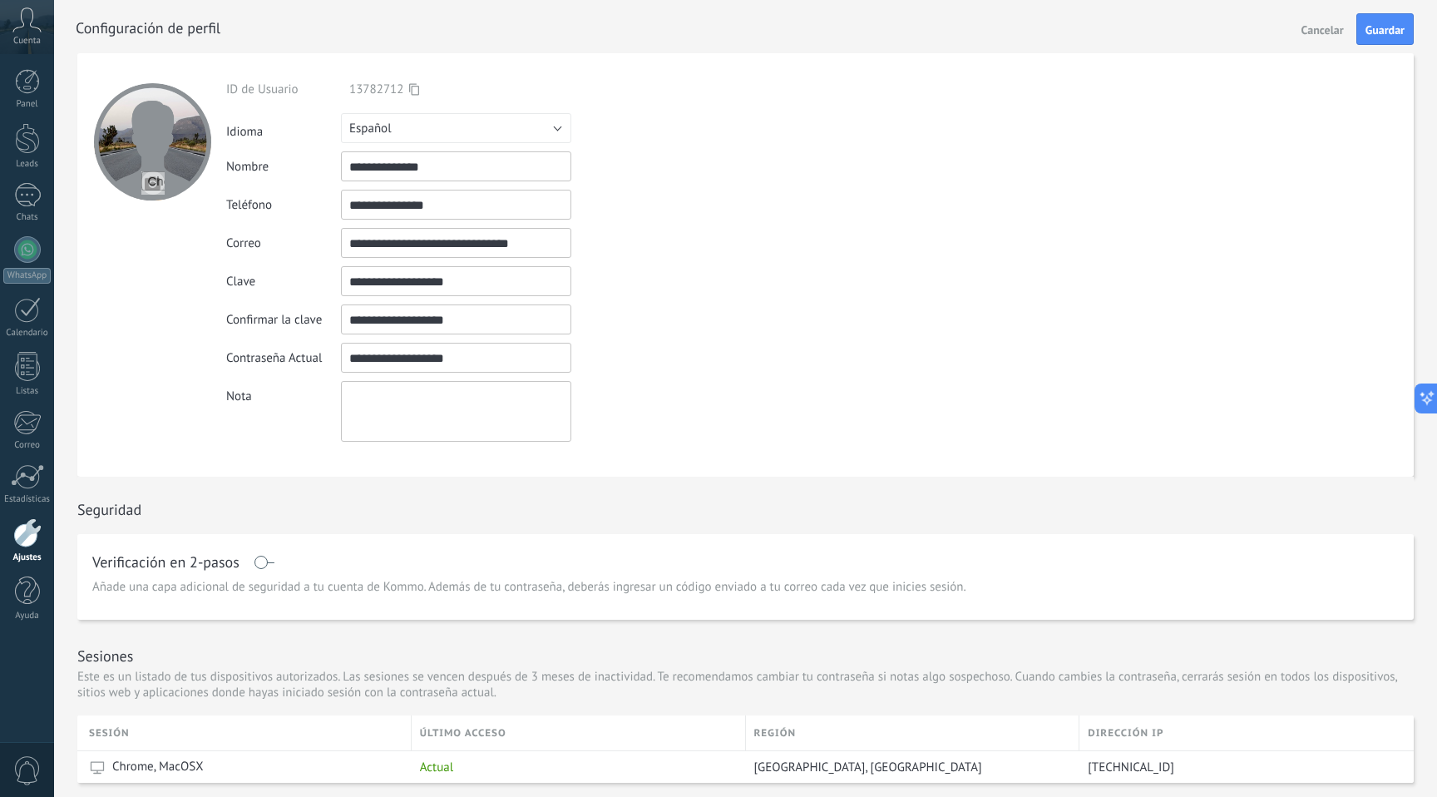
click at [723, 360] on div "Por favor, ingresa una contraseña" at bounding box center [655, 358] width 169 height 14
click at [1380, 25] on span "Guardar" at bounding box center [1385, 30] width 39 height 12
click at [32, 145] on div at bounding box center [27, 138] width 25 height 31
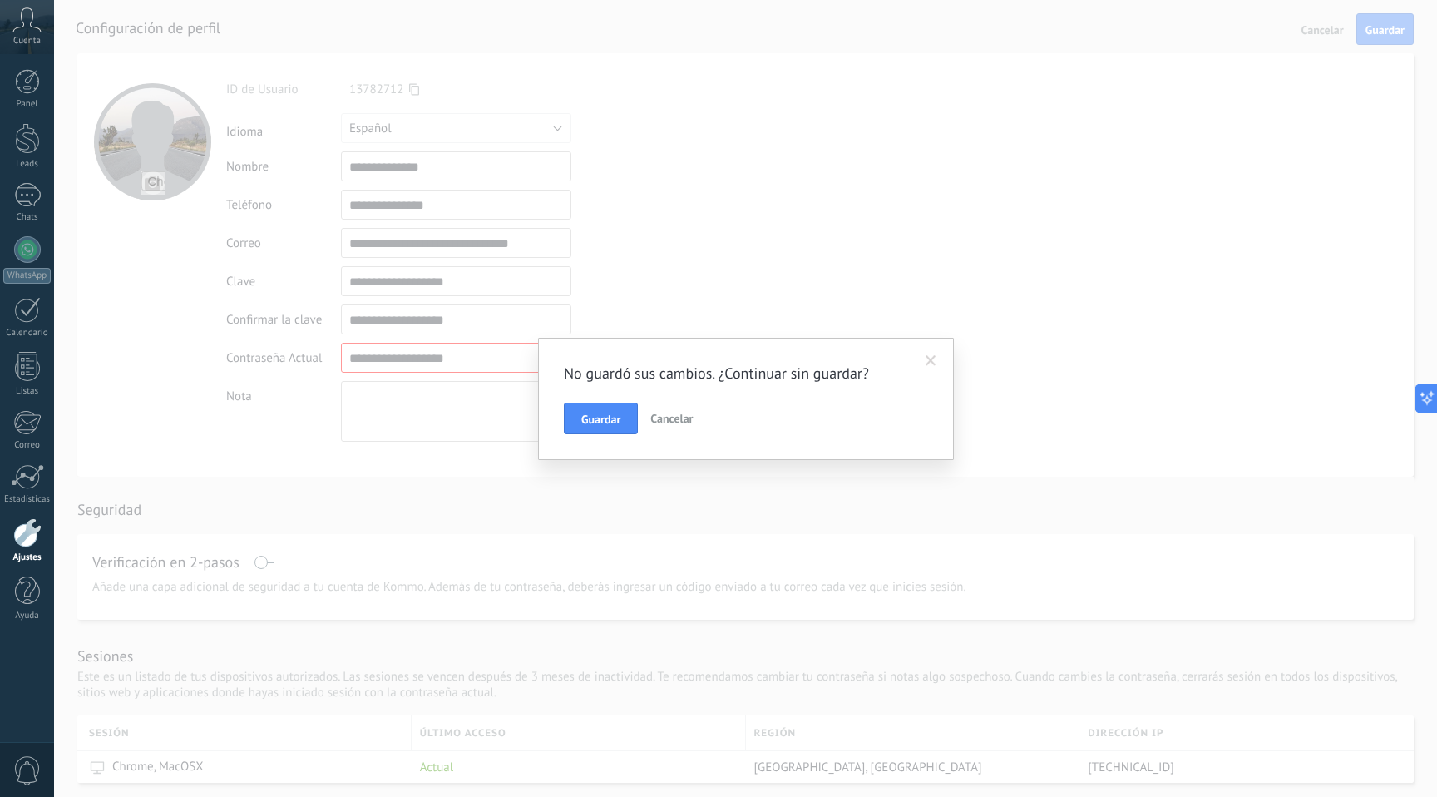
click at [692, 433] on button "Cancelar" at bounding box center [672, 419] width 56 height 32
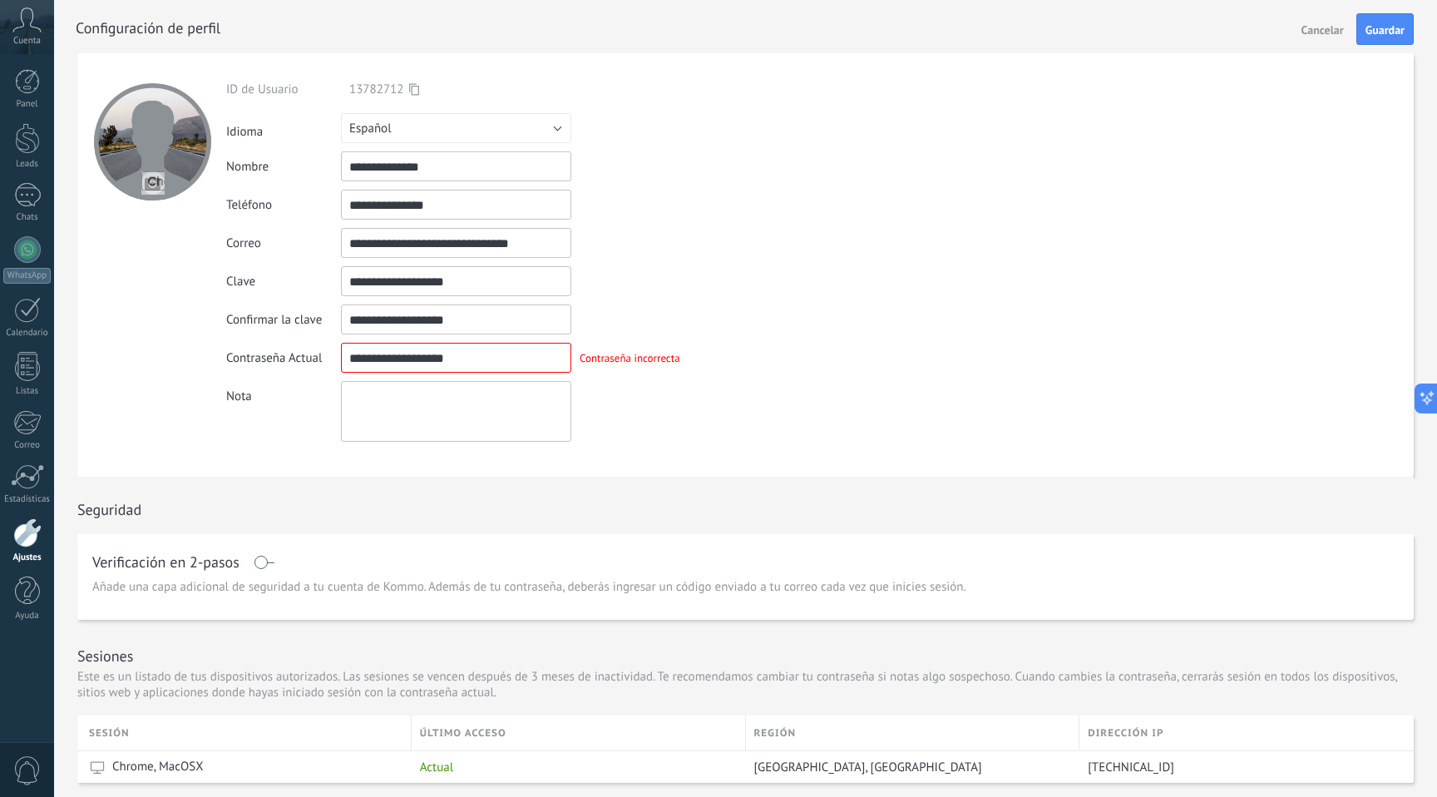
click at [27, 534] on div at bounding box center [27, 532] width 28 height 29
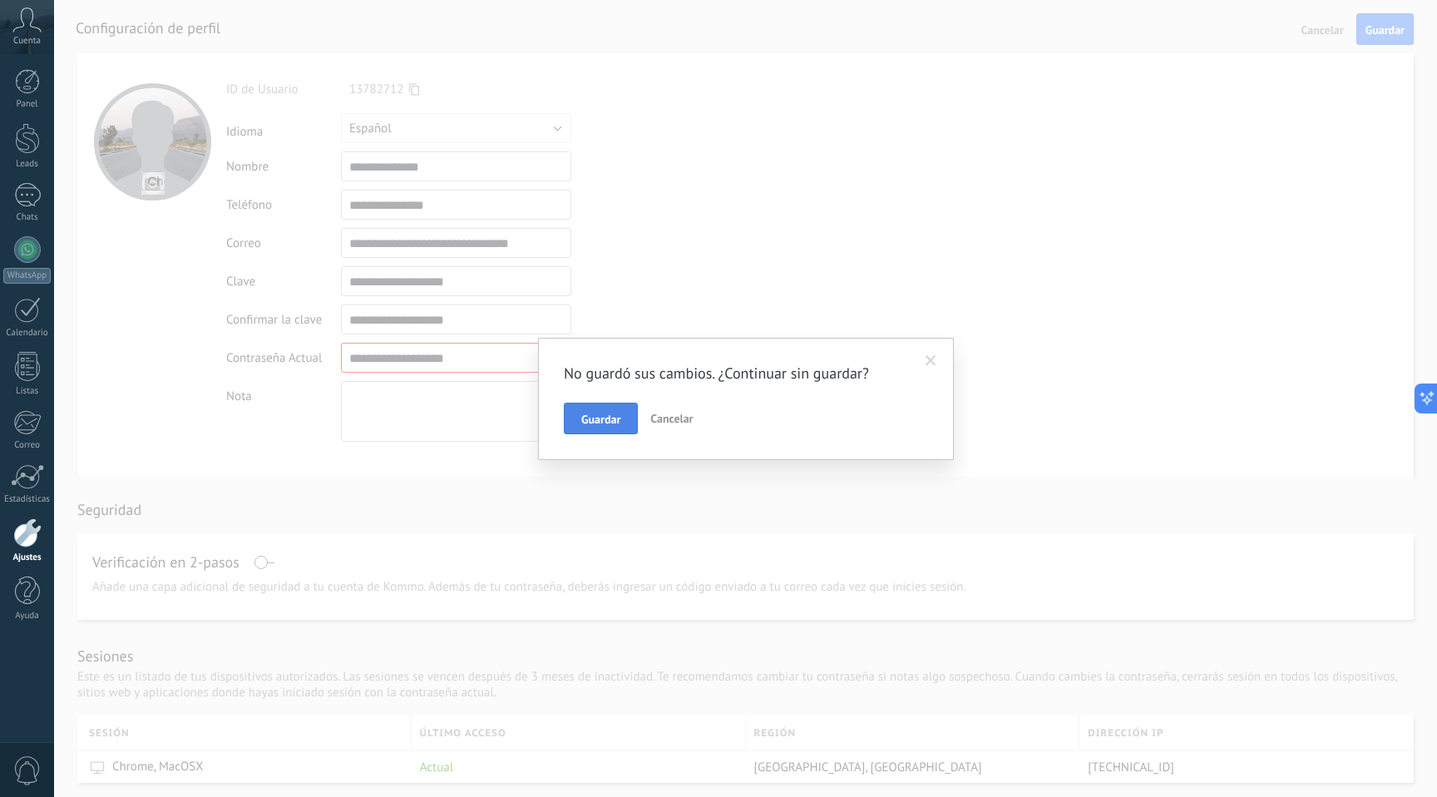
click at [587, 413] on span "Guardar" at bounding box center [600, 419] width 39 height 12
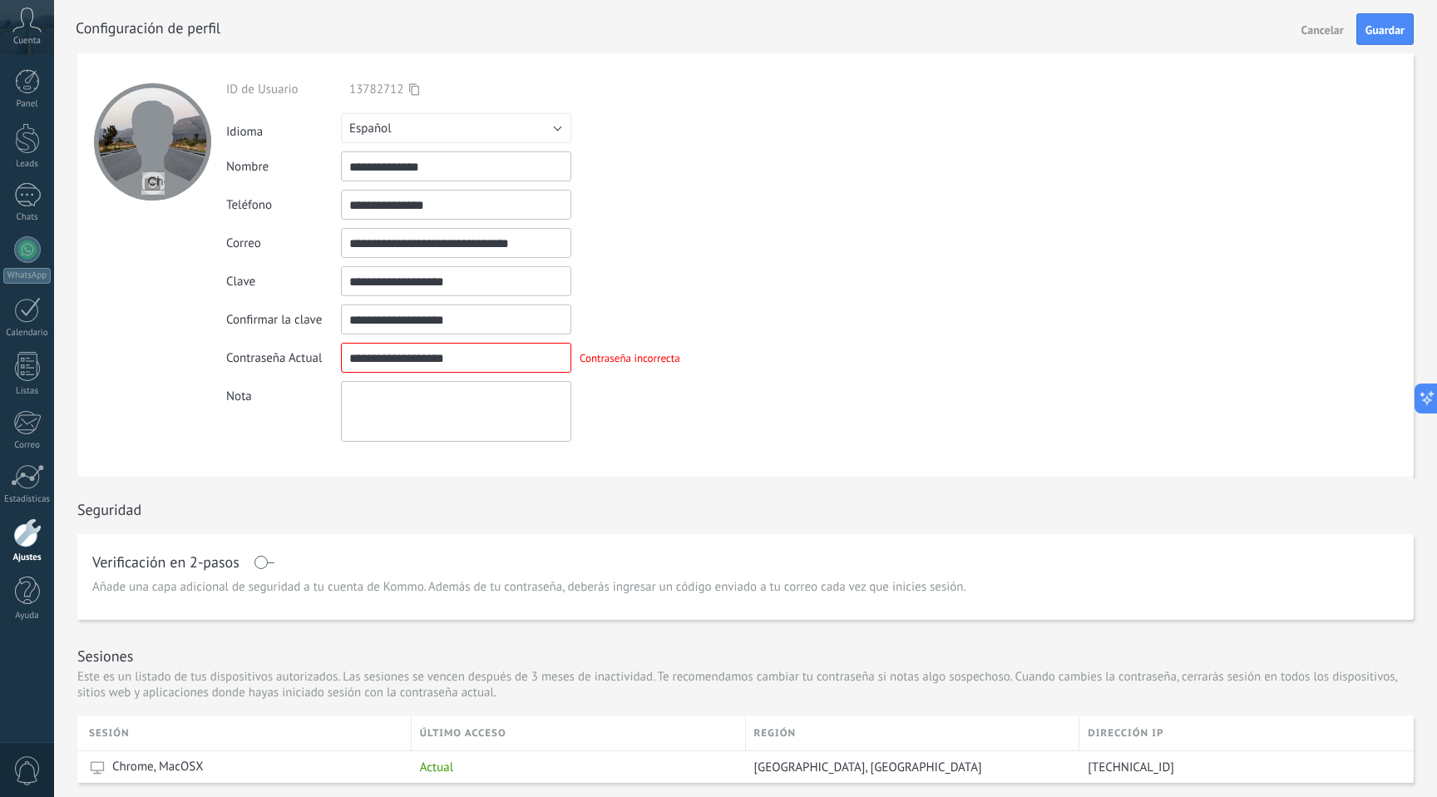
click at [1316, 25] on span "Cancelar" at bounding box center [1323, 30] width 42 height 12
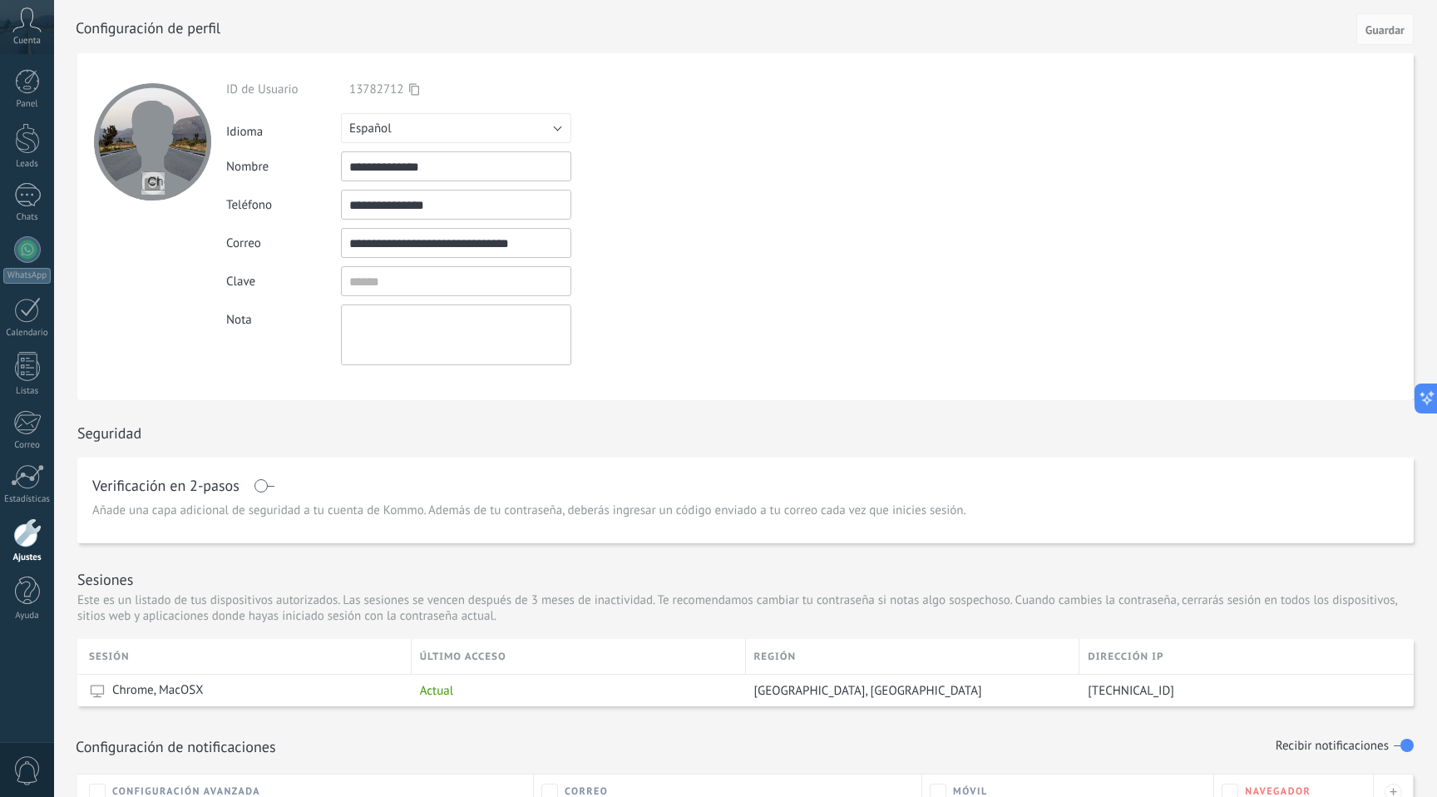
click at [28, 543] on div at bounding box center [27, 532] width 28 height 29
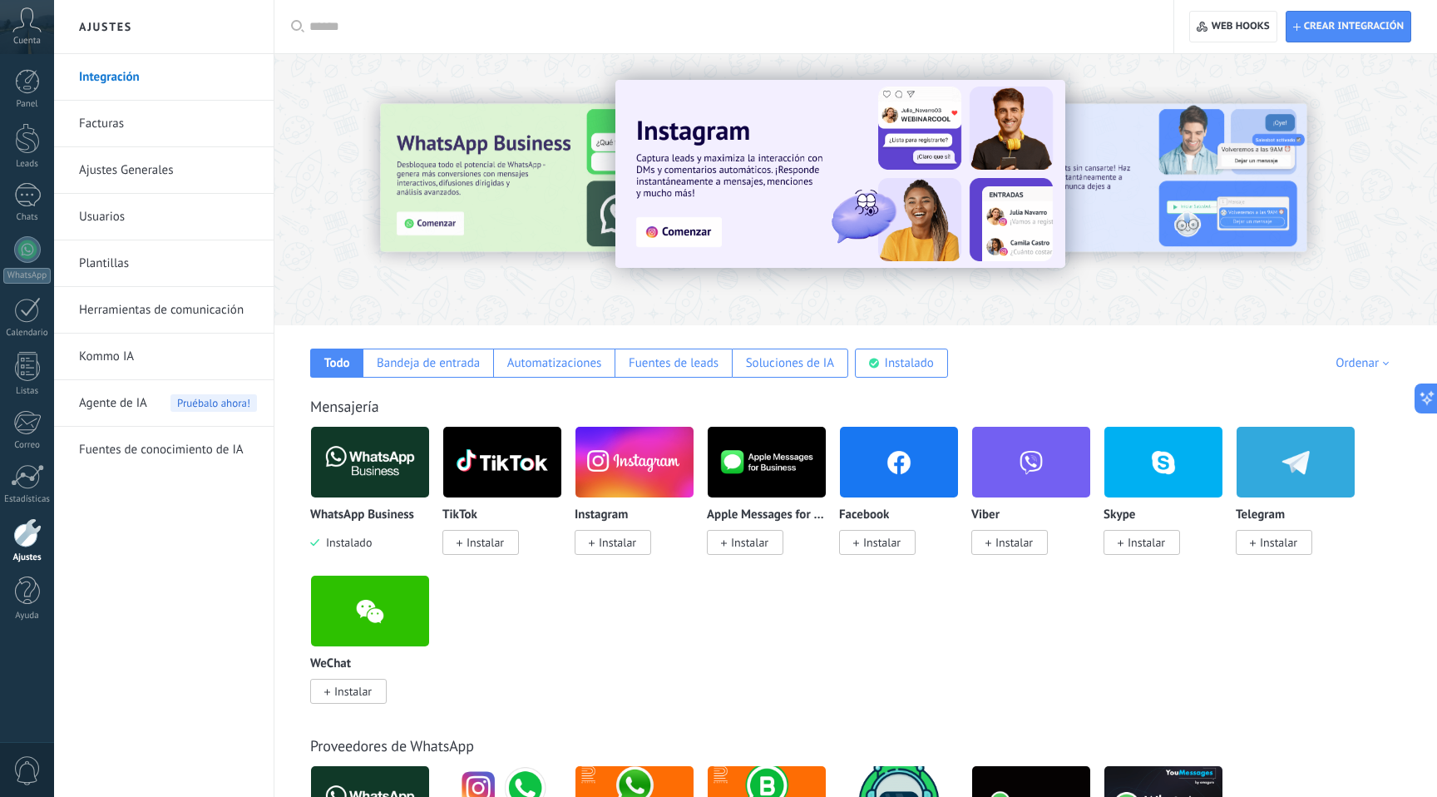
click at [354, 468] on img at bounding box center [370, 462] width 118 height 81
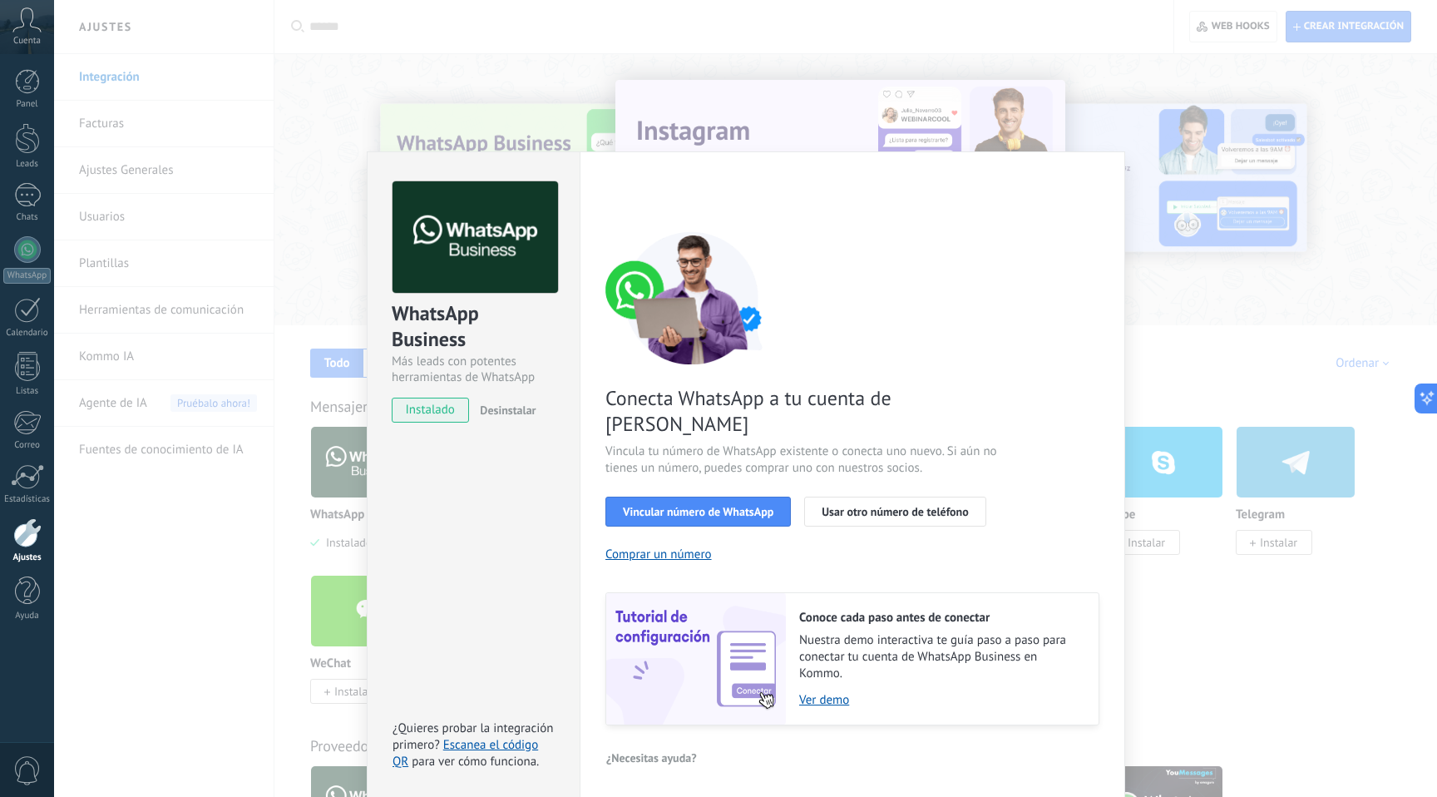
click at [848, 502] on div "Conecta WhatsApp a tu cuenta de Kommo Vincula tu número de WhatsApp existente o…" at bounding box center [853, 478] width 494 height 494
click at [881, 497] on button "Usar otro número de teléfono" at bounding box center [894, 512] width 181 height 30
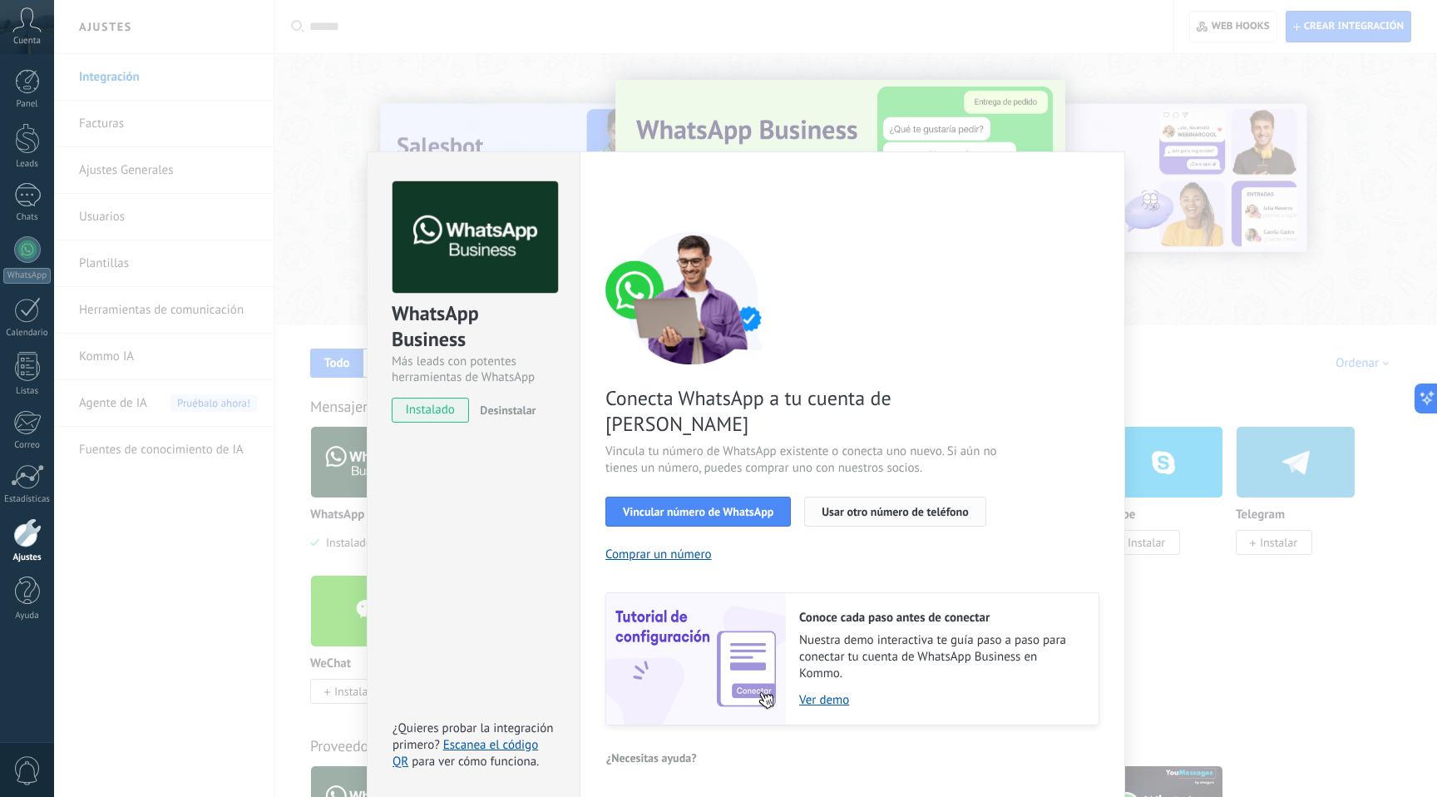
click at [880, 506] on span "Usar otro número de teléfono" at bounding box center [895, 512] width 146 height 12
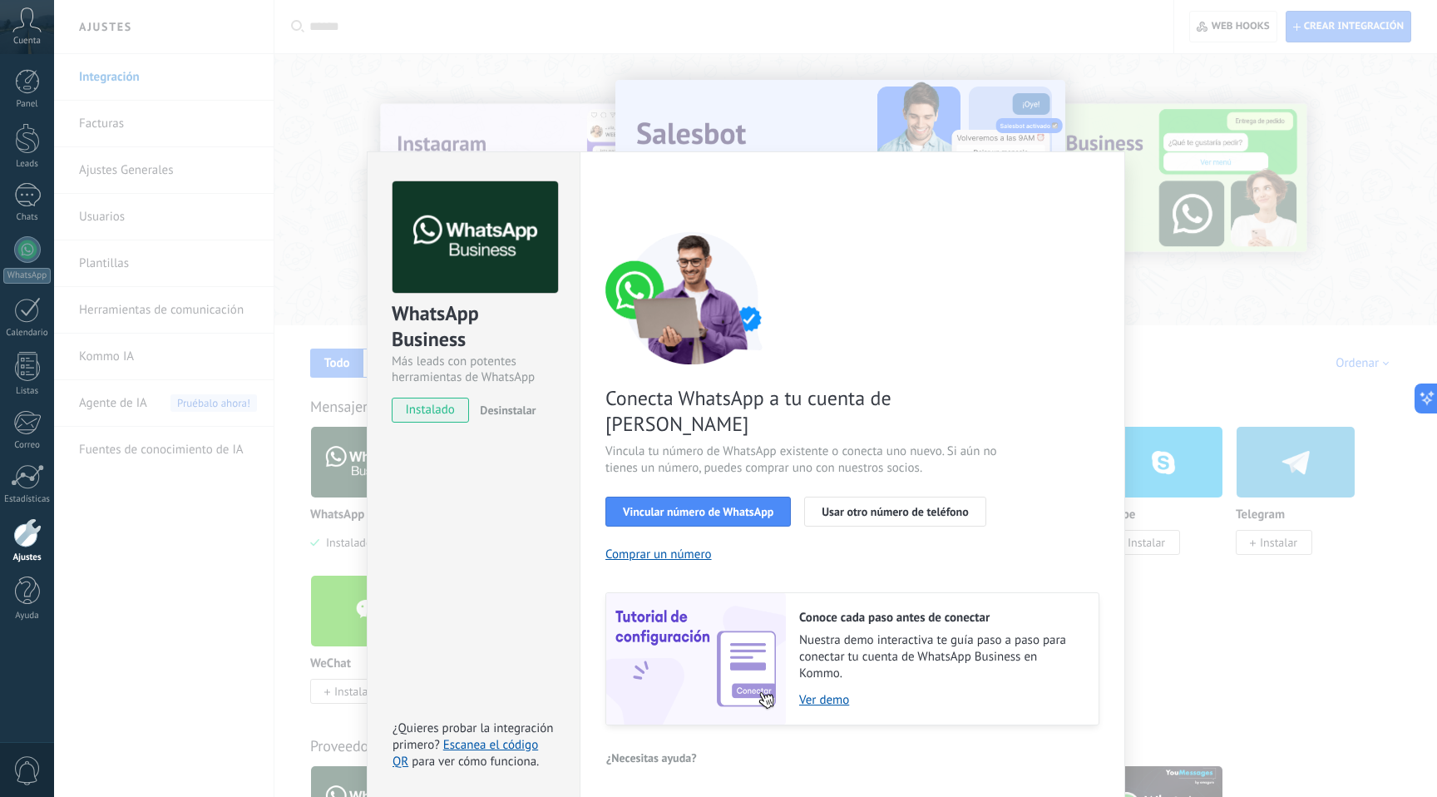
click at [260, 533] on div "WhatsApp Business Más leads con potentes herramientas de WhatsApp instalado Des…" at bounding box center [745, 398] width 1383 height 797
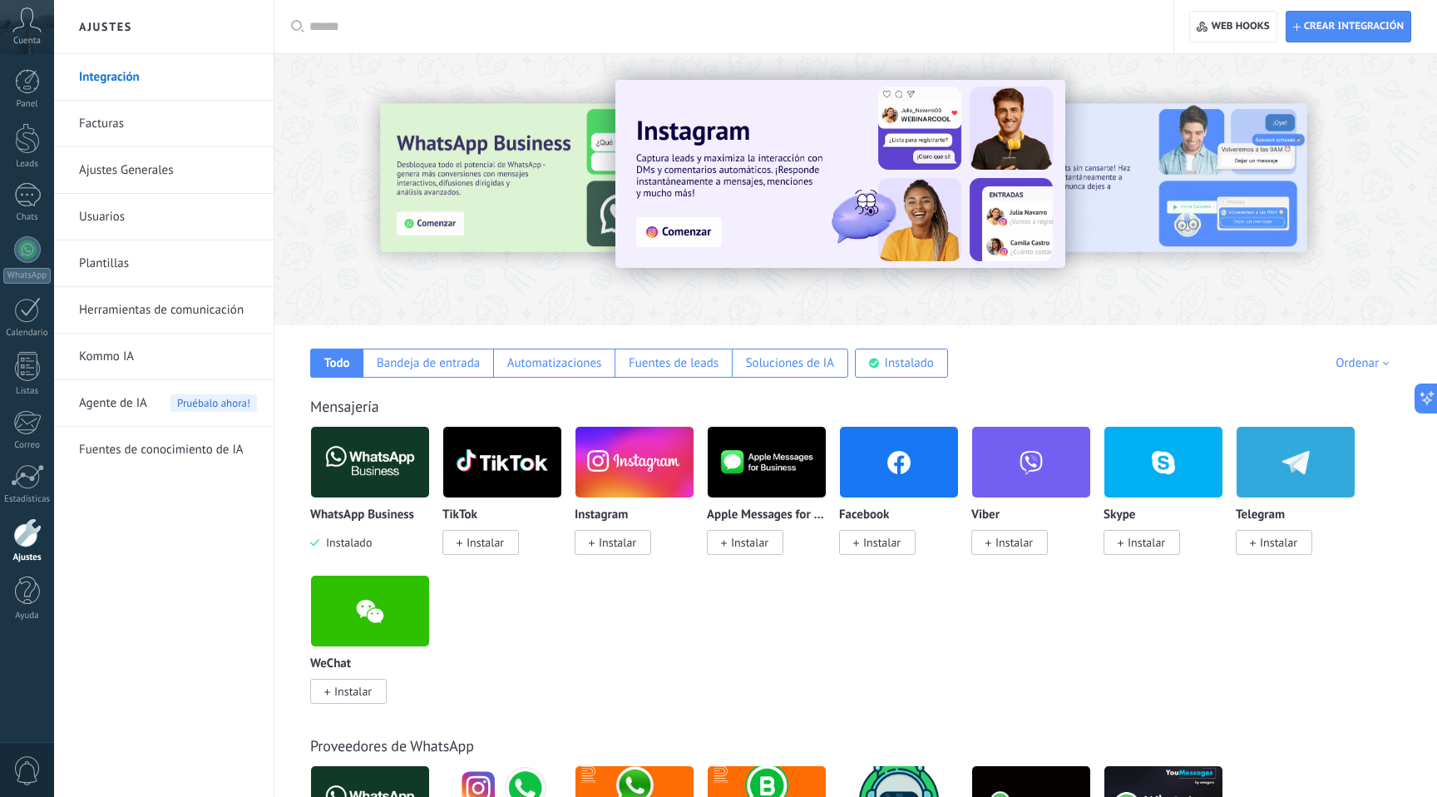
click at [391, 481] on img at bounding box center [370, 462] width 118 height 81
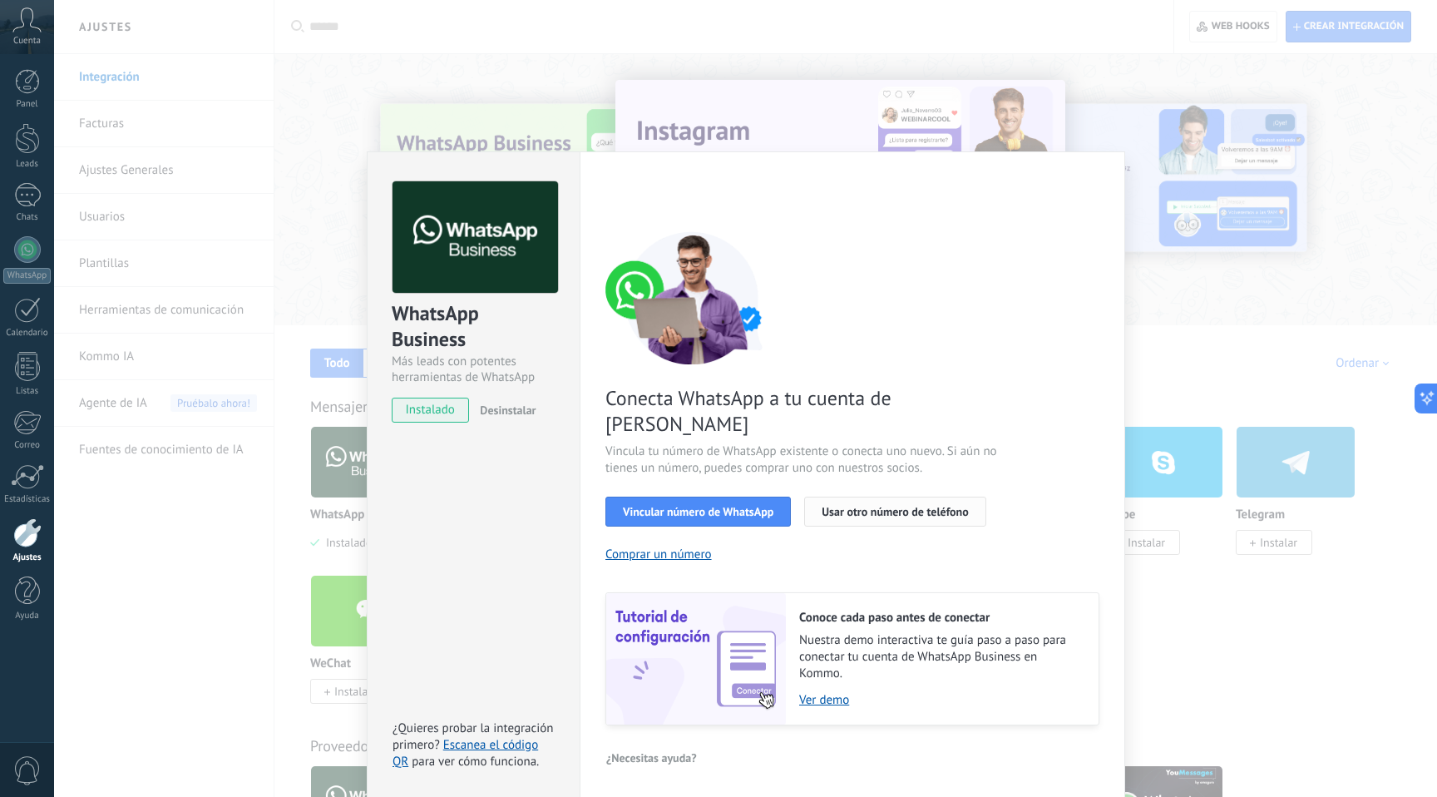
click at [841, 506] on span "Usar otro número de teléfono" at bounding box center [895, 512] width 146 height 12
